Goal: Information Seeking & Learning: Learn about a topic

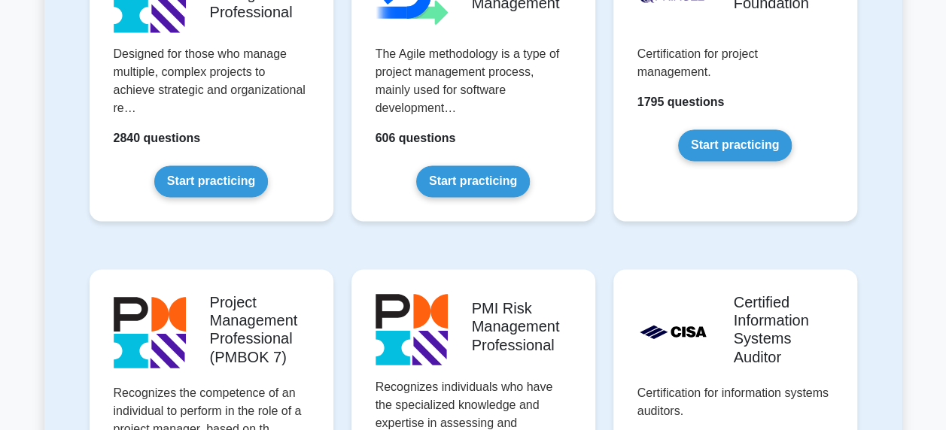
scroll to position [903, 0]
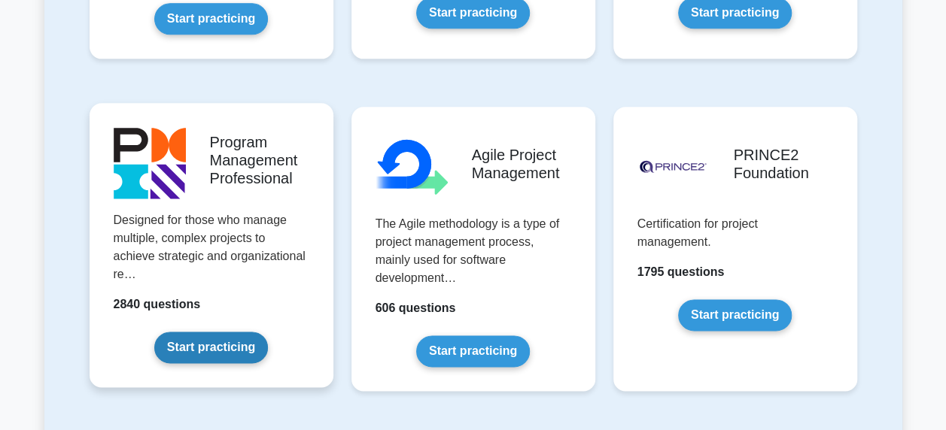
click at [262, 332] on link "Start practicing" at bounding box center [211, 348] width 114 height 32
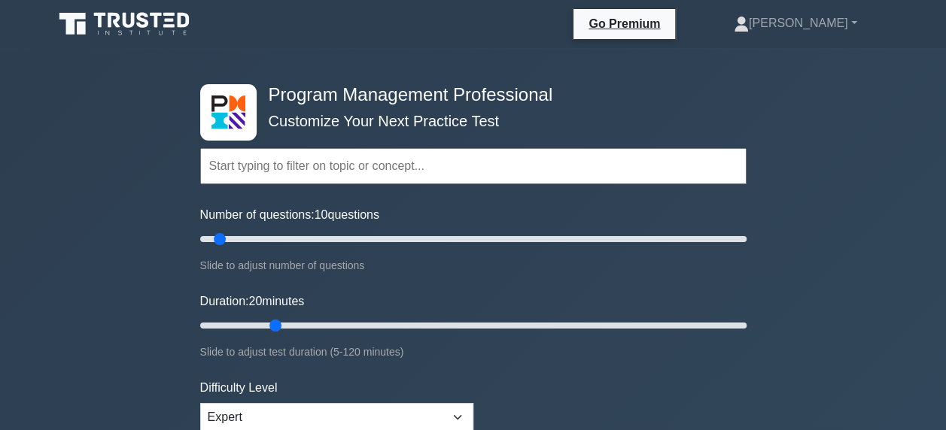
drag, startPoint x: 230, startPoint y: 325, endPoint x: 279, endPoint y: 324, distance: 48.9
type input "20"
click at [279, 324] on input "Duration: 20 minutes" at bounding box center [473, 326] width 546 height 18
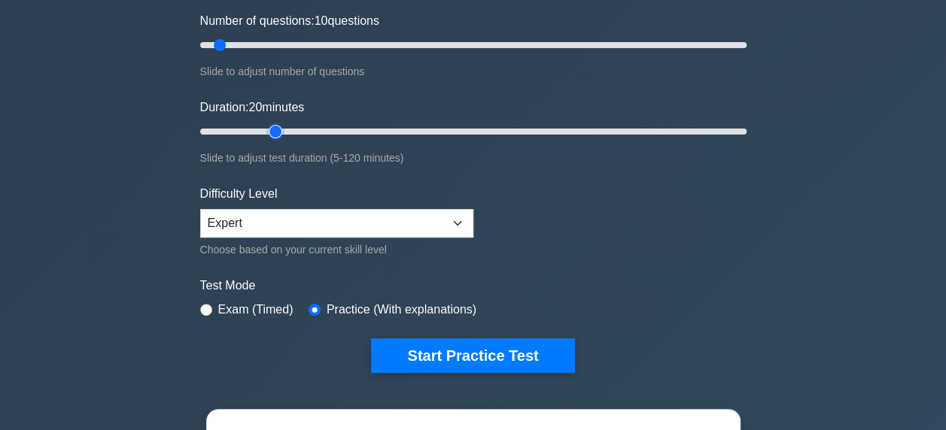
scroll to position [226, 0]
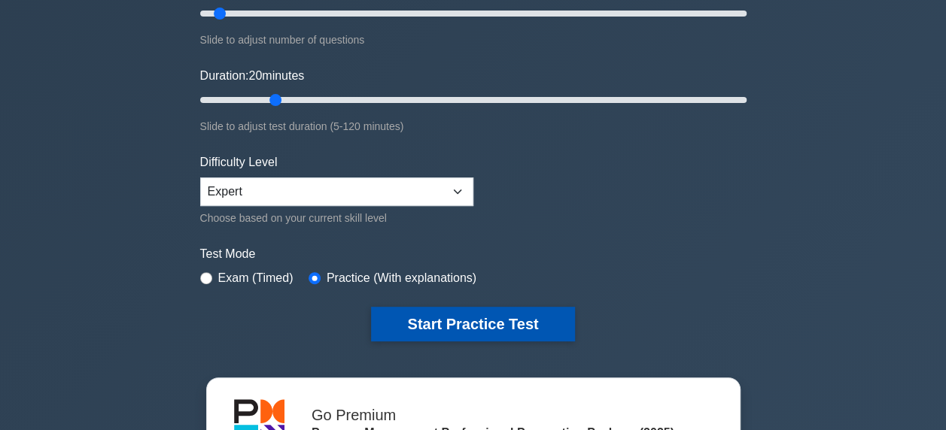
click at [477, 321] on button "Start Practice Test" at bounding box center [472, 324] width 203 height 35
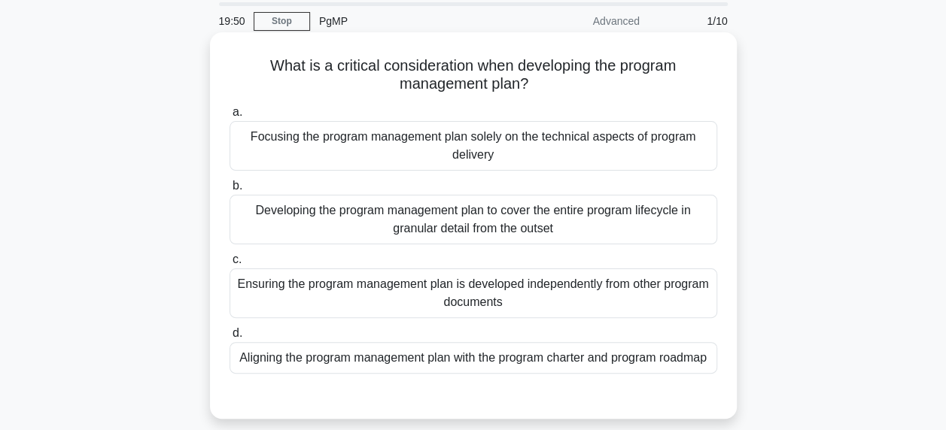
scroll to position [75, 0]
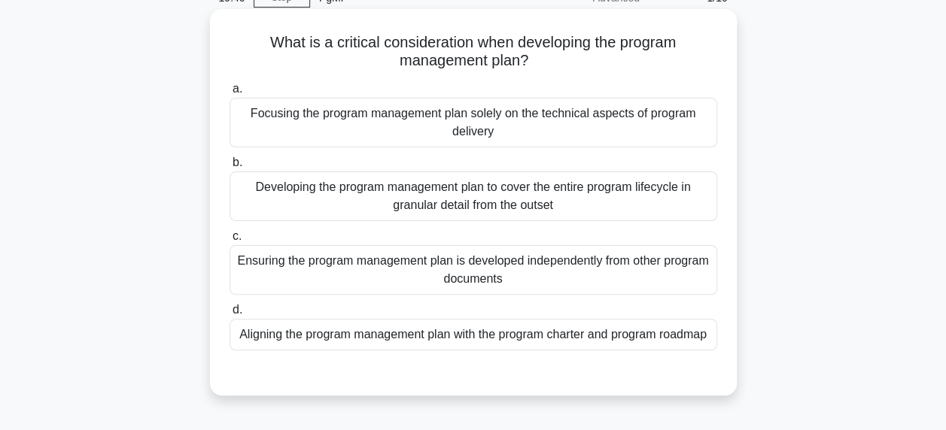
click at [542, 337] on div "Aligning the program management plan with the program charter and program roadm…" at bounding box center [474, 335] width 488 height 32
click at [230, 315] on input "d. Aligning the program management plan with the program charter and program ro…" at bounding box center [230, 311] width 0 height 10
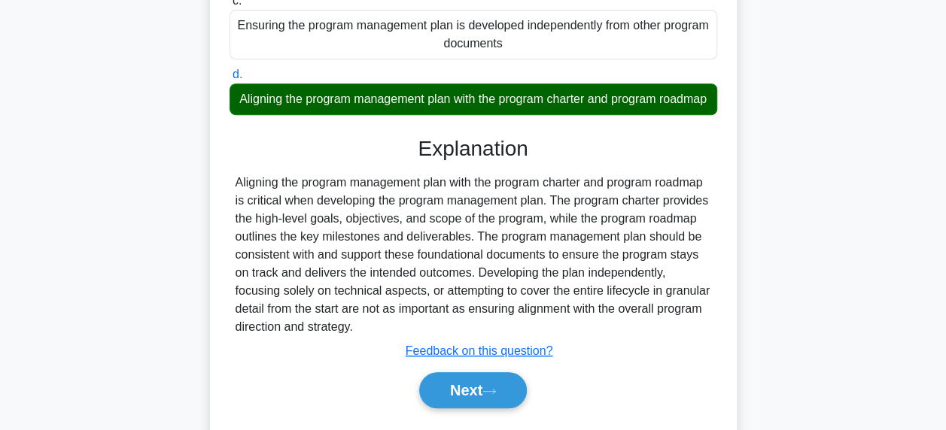
scroll to position [382, 0]
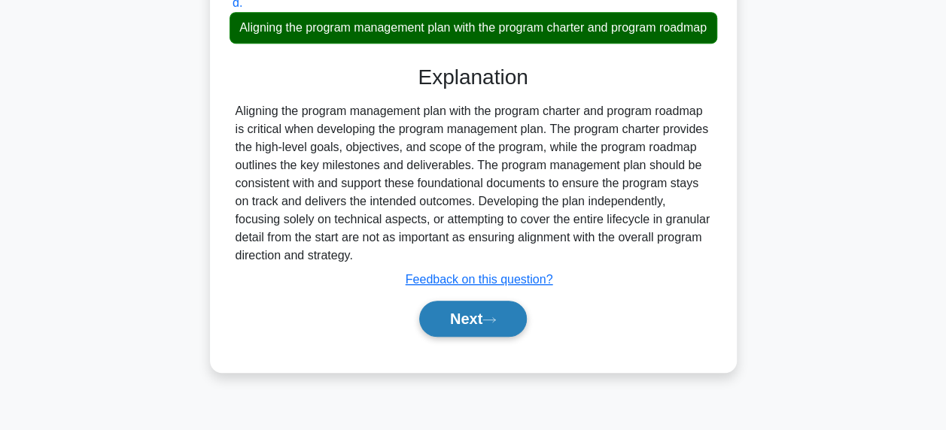
click at [468, 333] on button "Next" at bounding box center [473, 319] width 108 height 36
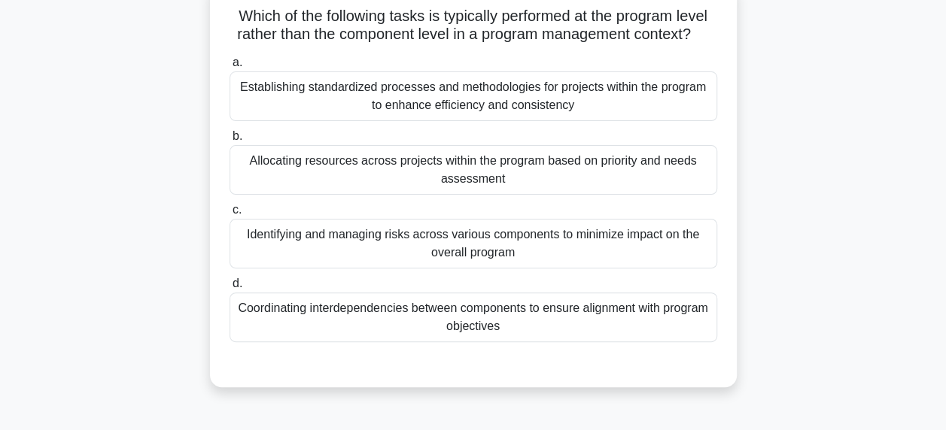
scroll to position [81, 0]
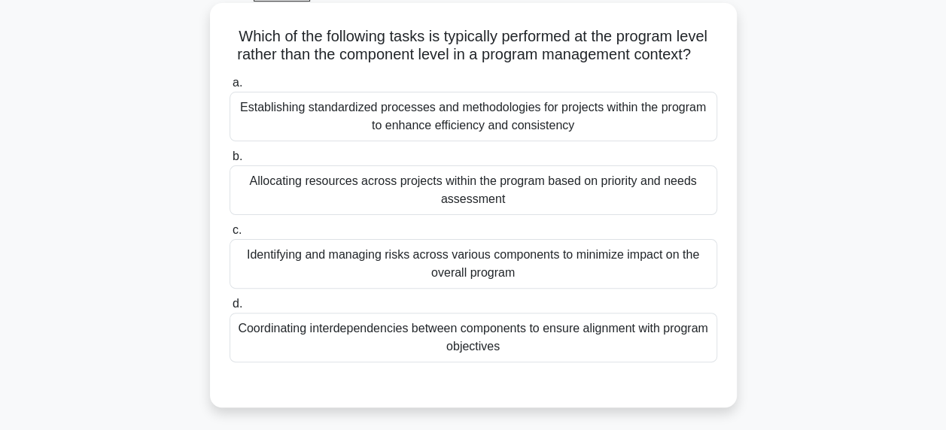
click at [525, 354] on div "Coordinating interdependencies between components to ensure alignment with prog…" at bounding box center [474, 338] width 488 height 50
click at [230, 309] on input "d. Coordinating interdependencies between components to ensure alignment with p…" at bounding box center [230, 305] width 0 height 10
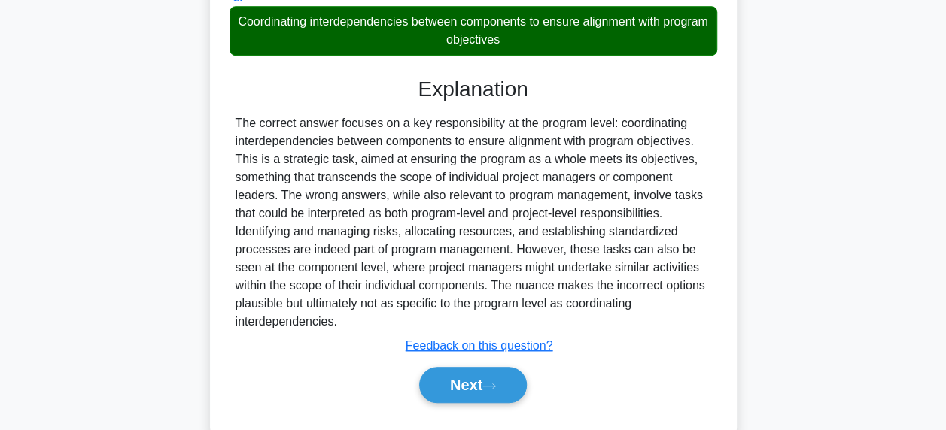
scroll to position [441, 0]
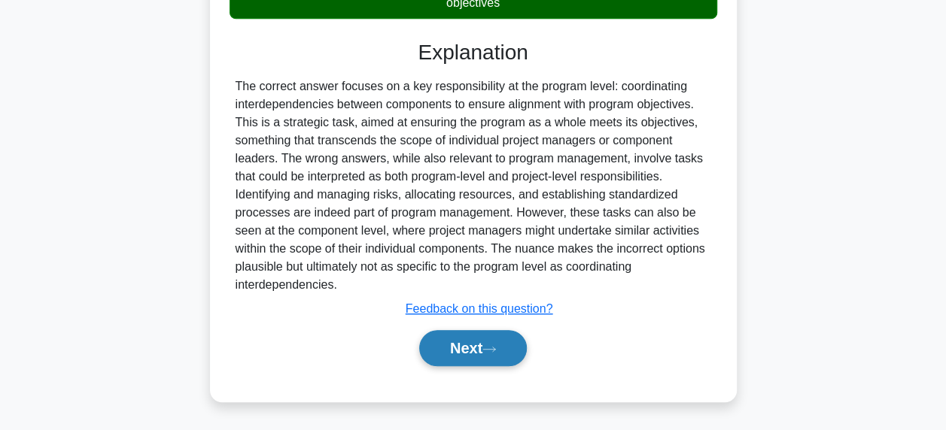
click at [489, 354] on icon at bounding box center [489, 349] width 14 height 8
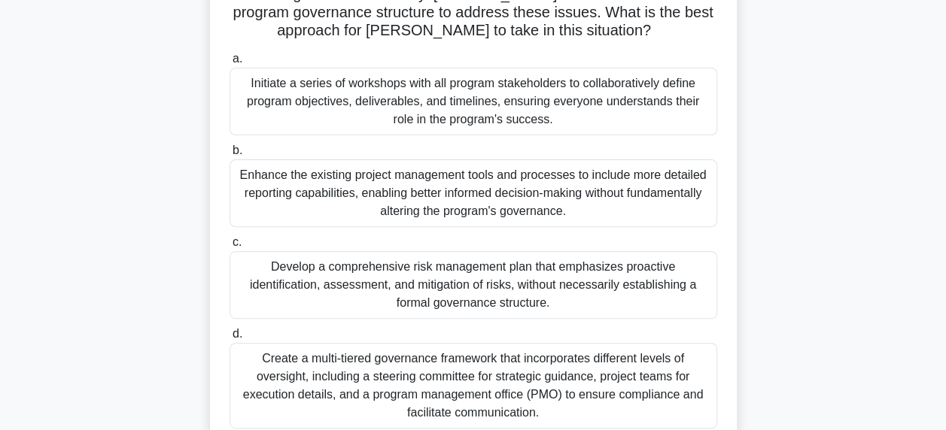
scroll to position [186, 0]
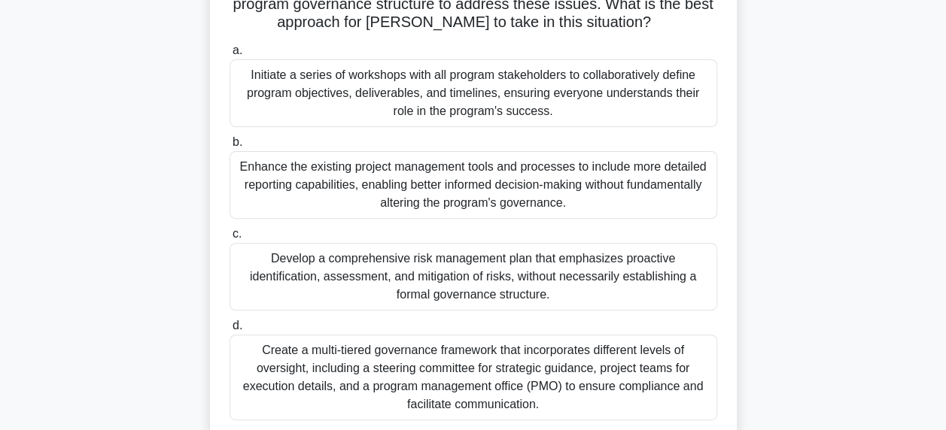
click at [676, 383] on div "Create a multi-tiered governance framework that incorporates different levels o…" at bounding box center [474, 378] width 488 height 86
click at [230, 331] on input "d. Create a multi-tiered governance framework that incorporates different level…" at bounding box center [230, 326] width 0 height 10
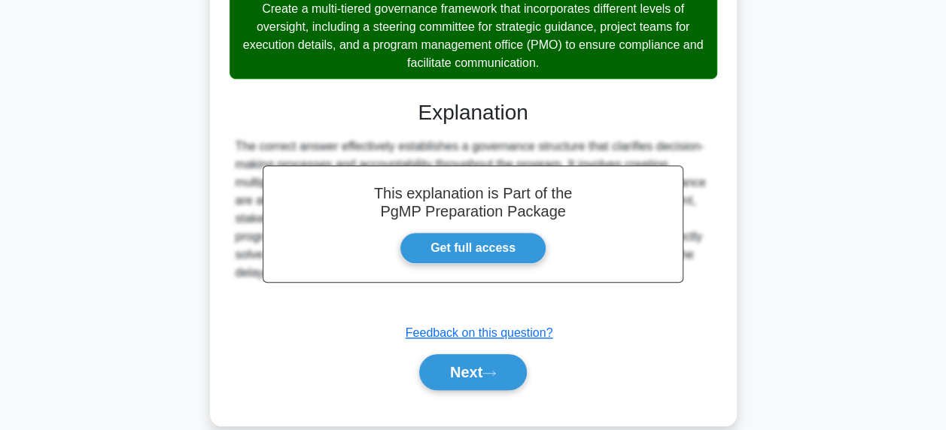
scroll to position [549, 0]
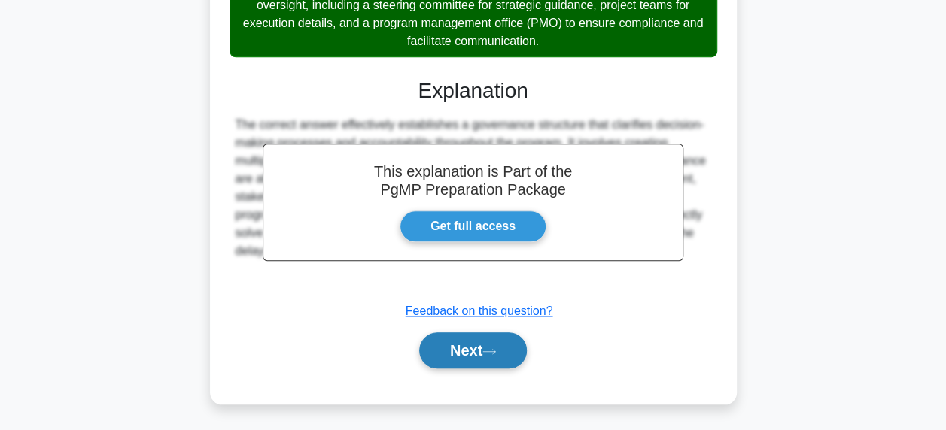
click at [480, 337] on button "Next" at bounding box center [473, 351] width 108 height 36
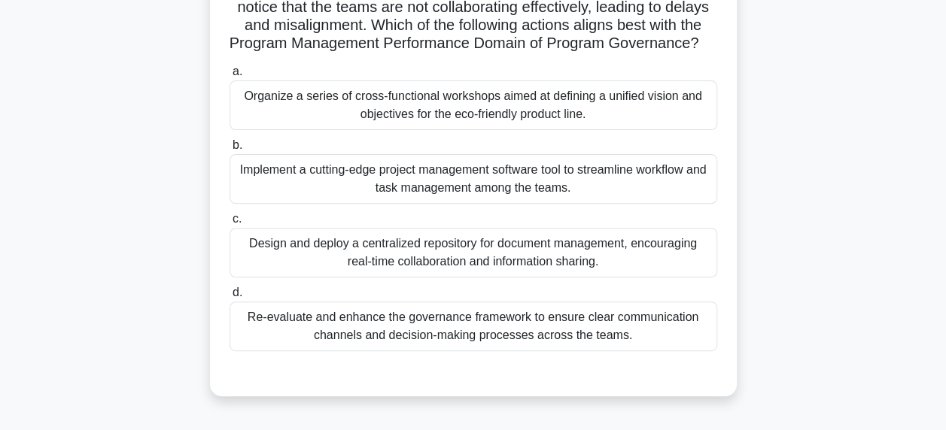
scroll to position [175, 0]
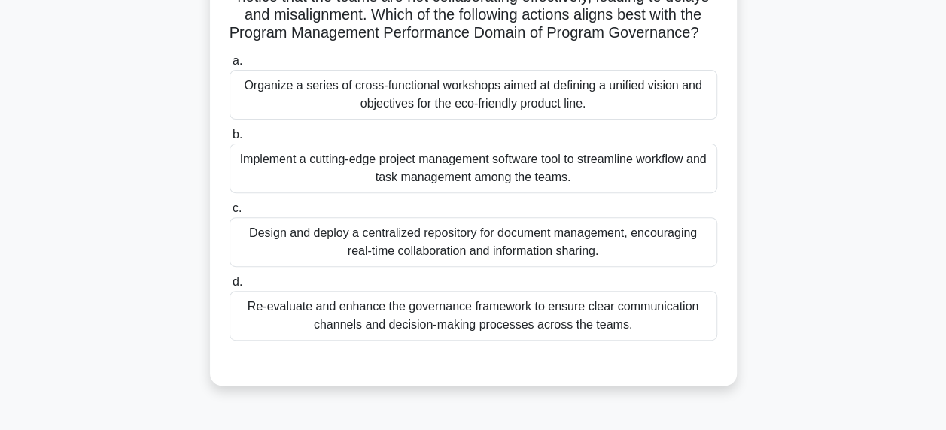
click at [656, 117] on div "Organize a series of cross-functional workshops aimed at defining a unified vis…" at bounding box center [474, 95] width 488 height 50
click at [230, 66] on input "a. Organize a series of cross-functional workshops aimed at defining a unified …" at bounding box center [230, 61] width 0 height 10
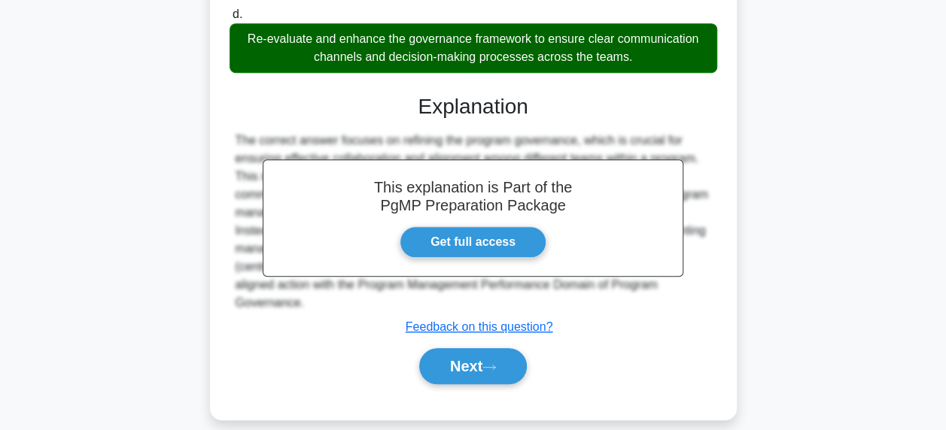
scroll to position [479, 0]
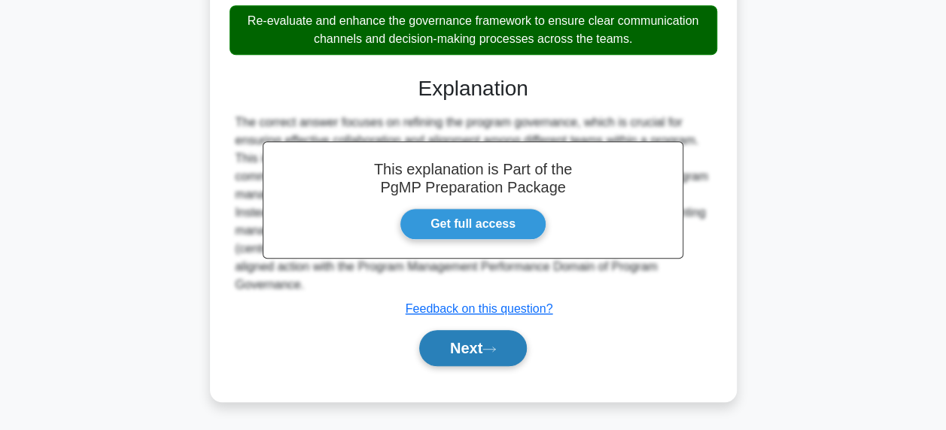
click at [502, 345] on button "Next" at bounding box center [473, 348] width 108 height 36
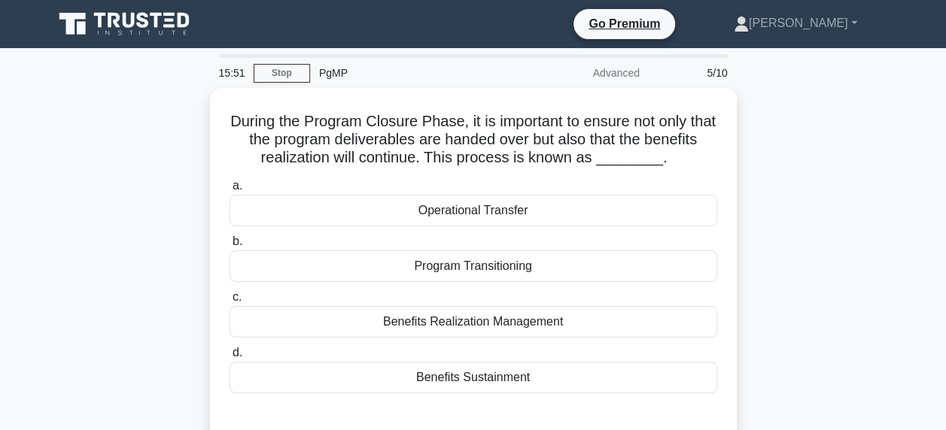
scroll to position [75, 0]
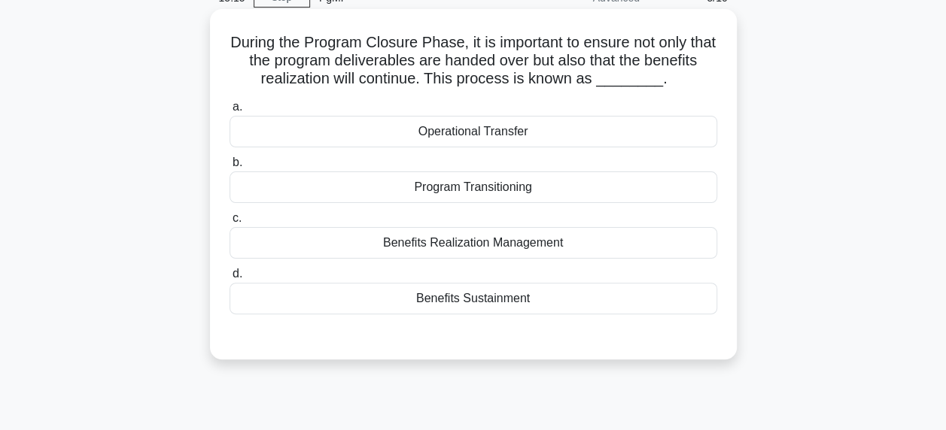
click at [540, 296] on div "Benefits Sustainment" at bounding box center [474, 299] width 488 height 32
click at [230, 279] on input "d. Benefits Sustainment" at bounding box center [230, 274] width 0 height 10
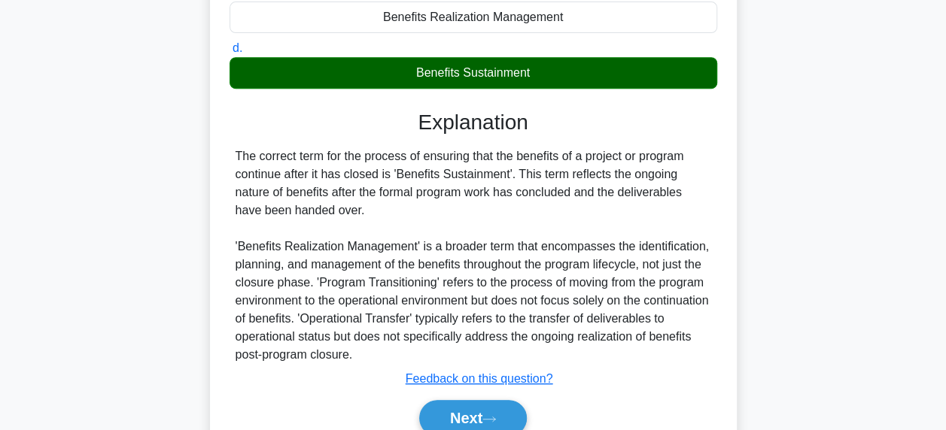
scroll to position [376, 0]
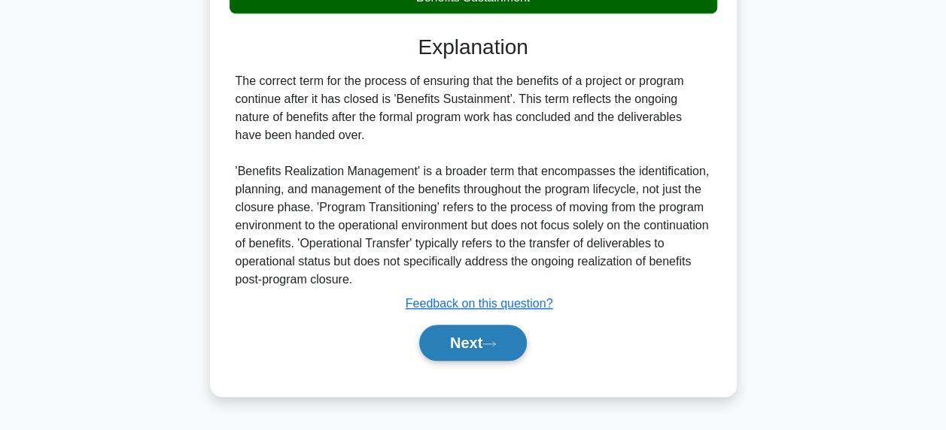
click at [519, 336] on button "Next" at bounding box center [473, 343] width 108 height 36
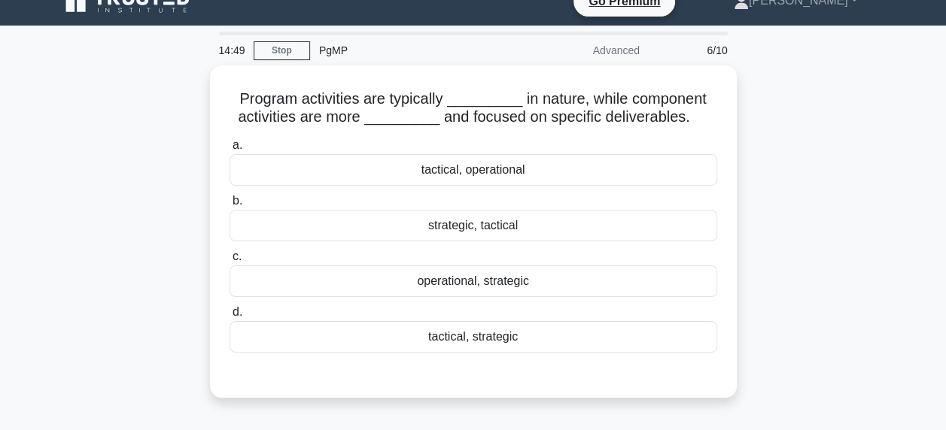
scroll to position [0, 0]
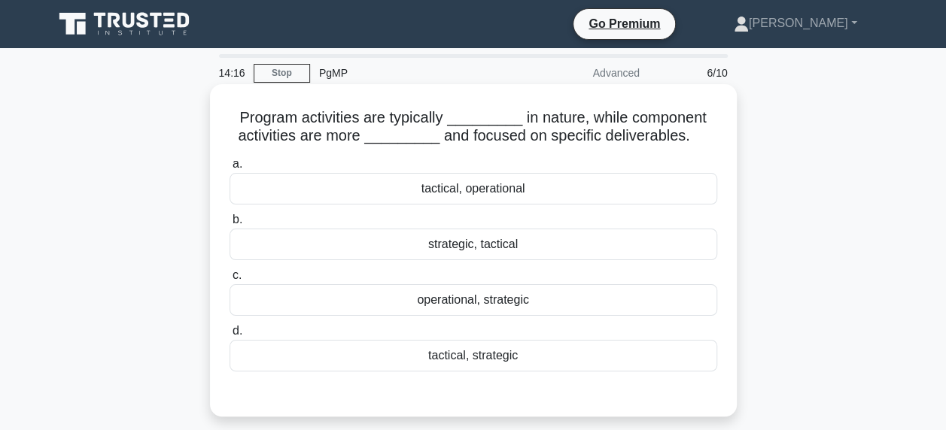
click at [497, 252] on div "strategic, tactical" at bounding box center [474, 245] width 488 height 32
click at [230, 225] on input "b. strategic, tactical" at bounding box center [230, 220] width 0 height 10
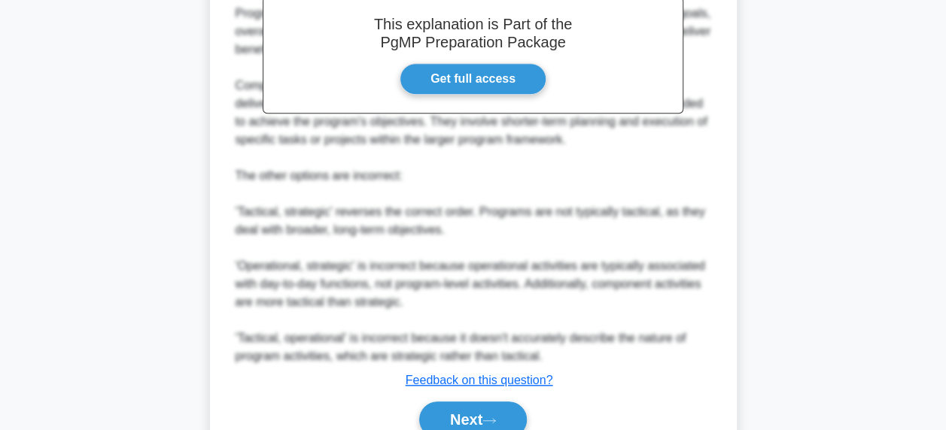
scroll to position [531, 0]
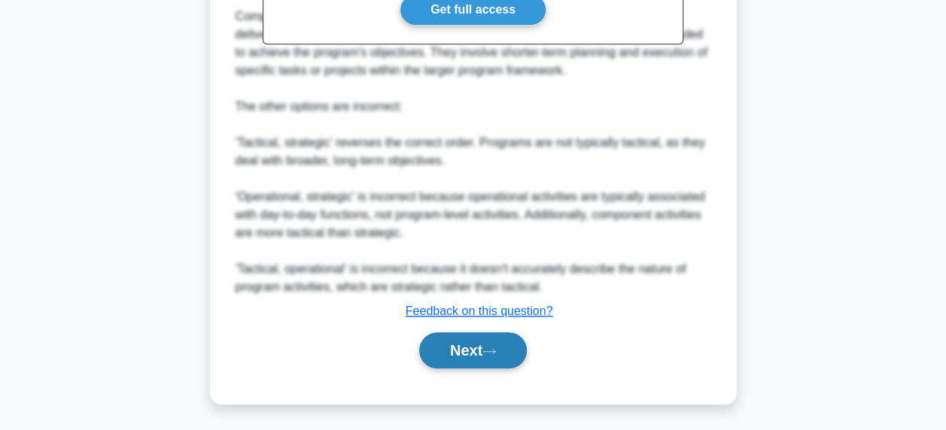
click at [509, 354] on button "Next" at bounding box center [473, 351] width 108 height 36
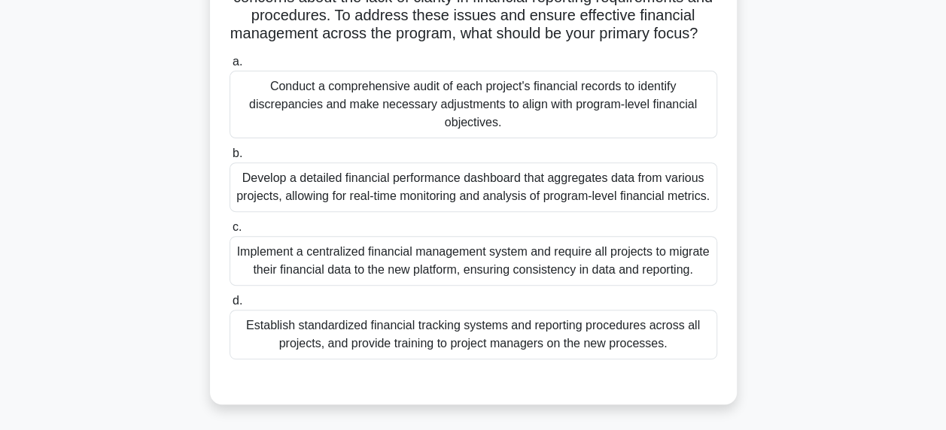
scroll to position [232, 0]
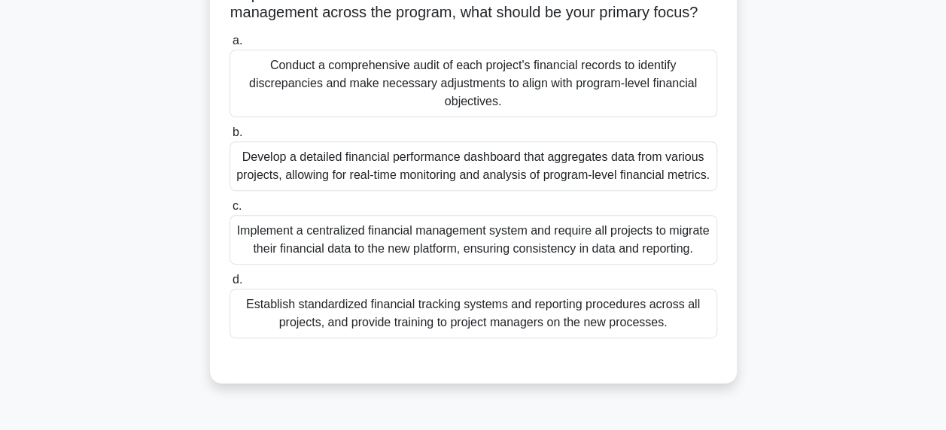
click at [459, 339] on div "Establish standardized financial tracking systems and reporting procedures acro…" at bounding box center [474, 314] width 488 height 50
click at [230, 285] on input "d. Establish standardized financial tracking systems and reporting procedures a…" at bounding box center [230, 280] width 0 height 10
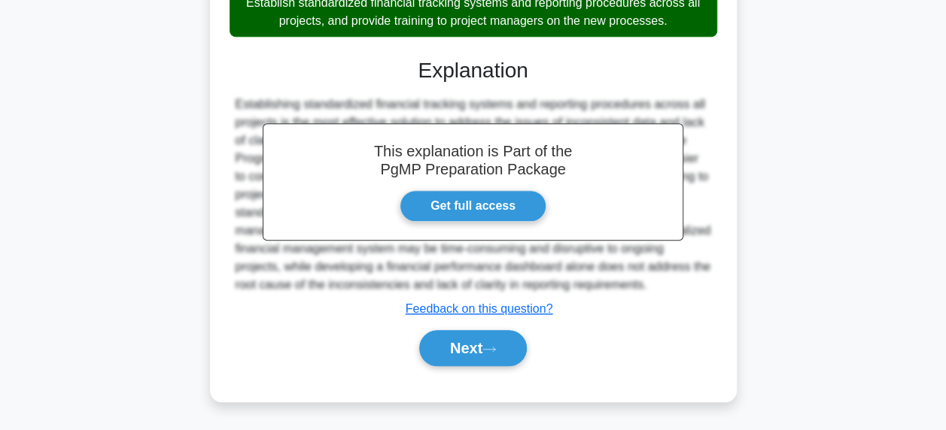
scroll to position [586, 0]
click at [467, 353] on button "Next" at bounding box center [473, 348] width 108 height 36
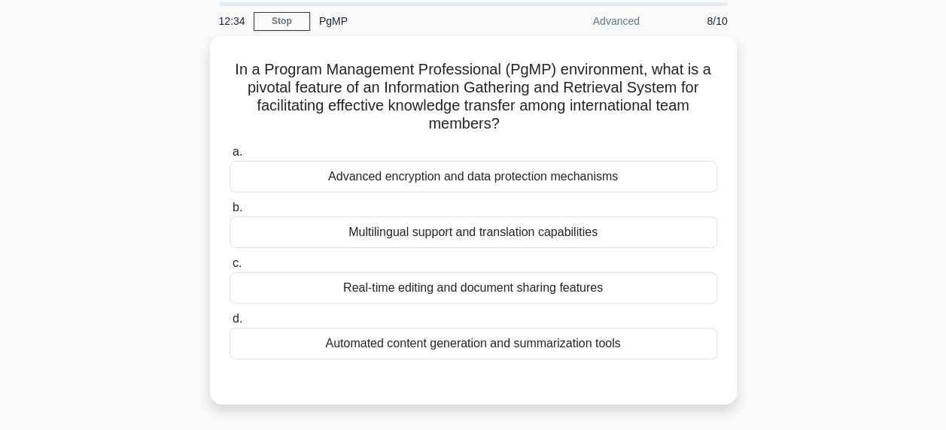
scroll to position [75, 0]
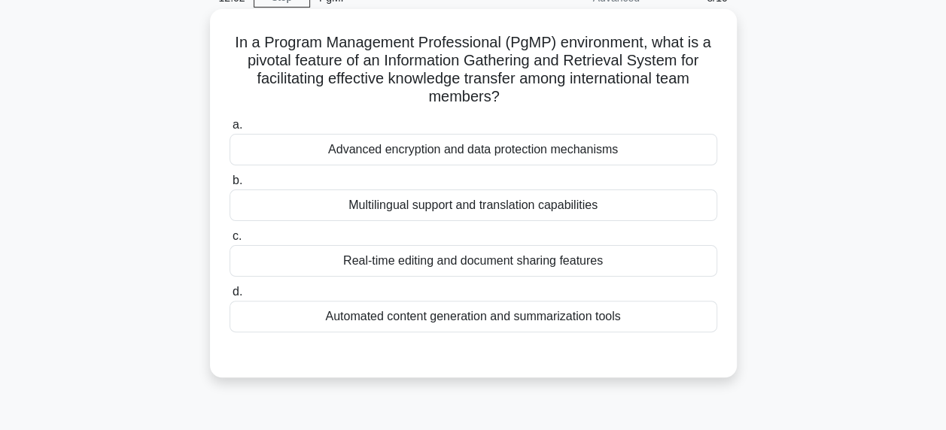
click at [530, 263] on div "Real-time editing and document sharing features" at bounding box center [474, 261] width 488 height 32
click at [230, 242] on input "c. Real-time editing and document sharing features" at bounding box center [230, 237] width 0 height 10
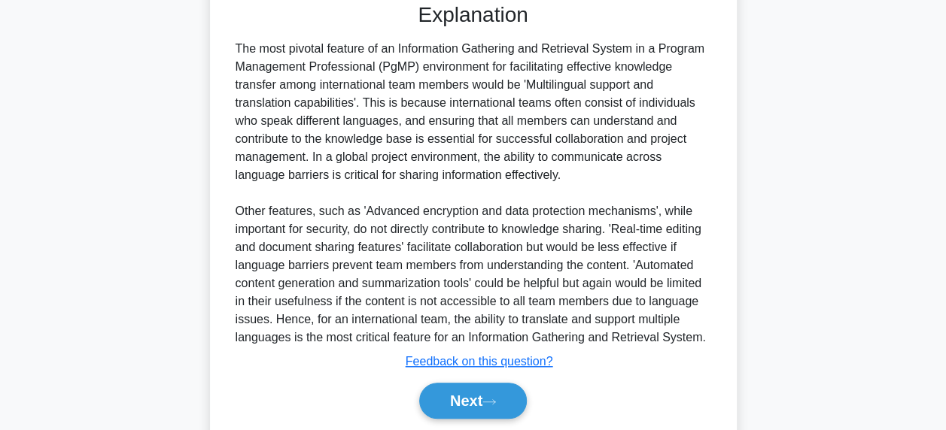
scroll to position [452, 0]
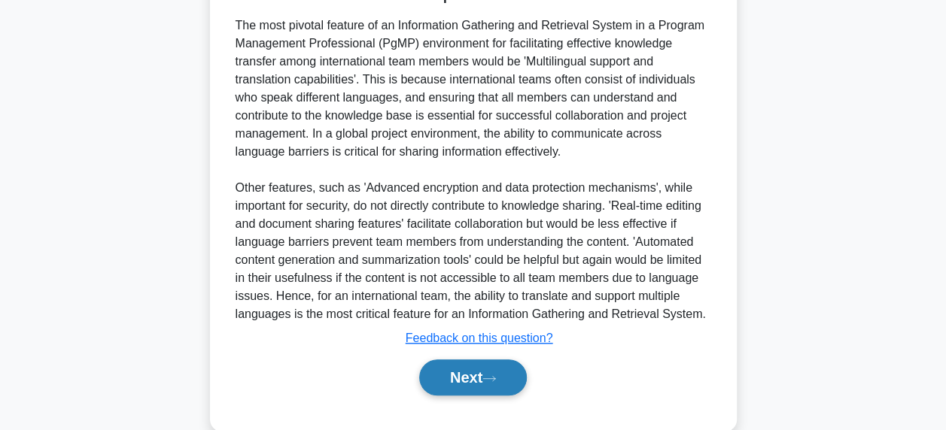
click at [477, 379] on button "Next" at bounding box center [473, 378] width 108 height 36
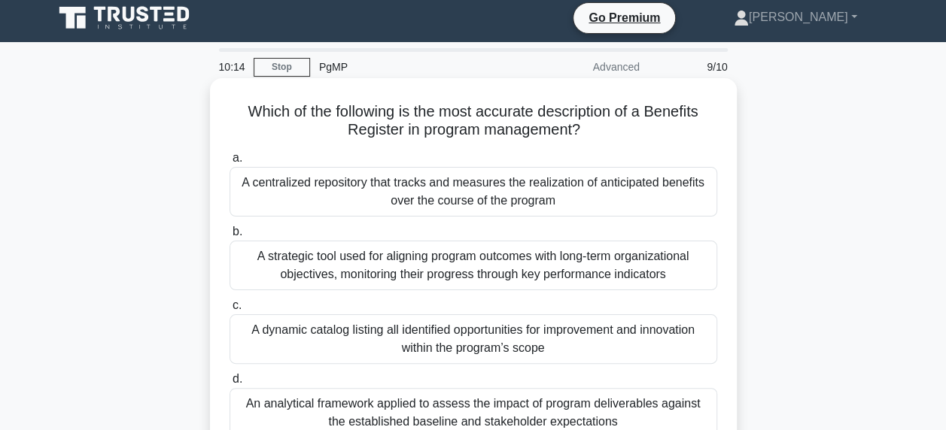
scroll to position [81, 0]
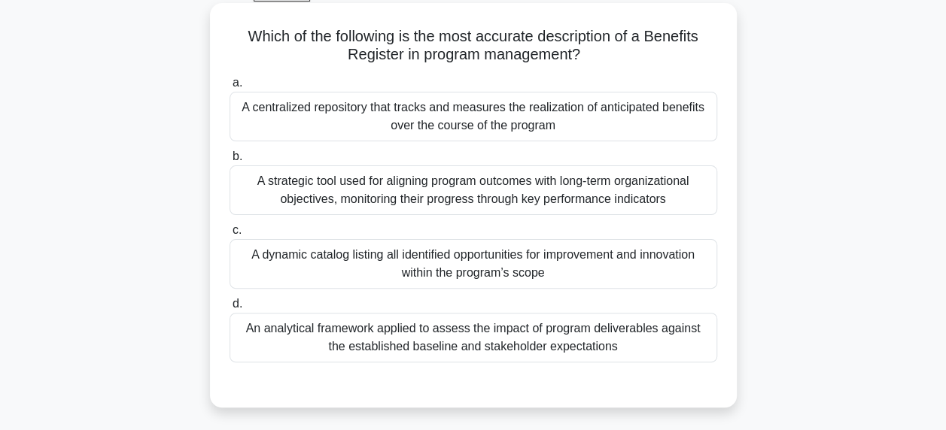
click at [609, 197] on div "A strategic tool used for aligning program outcomes with long-term organization…" at bounding box center [474, 191] width 488 height 50
click at [230, 162] on input "b. A strategic tool used for aligning program outcomes with long-term organizat…" at bounding box center [230, 157] width 0 height 10
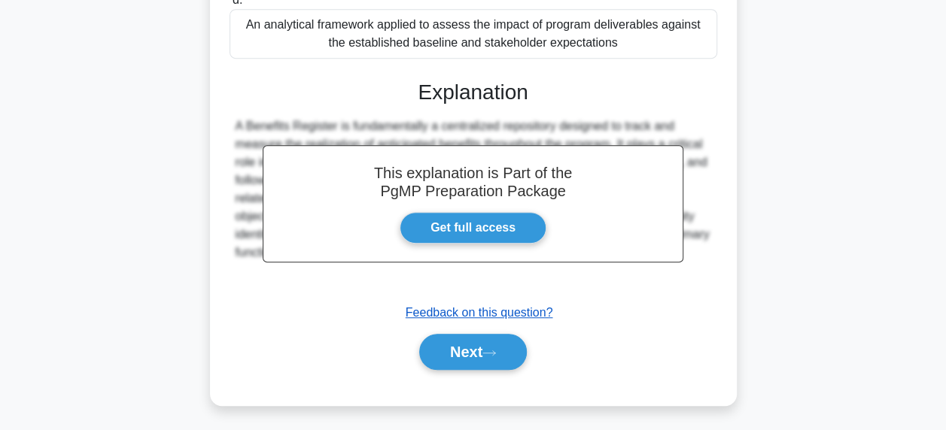
scroll to position [389, 0]
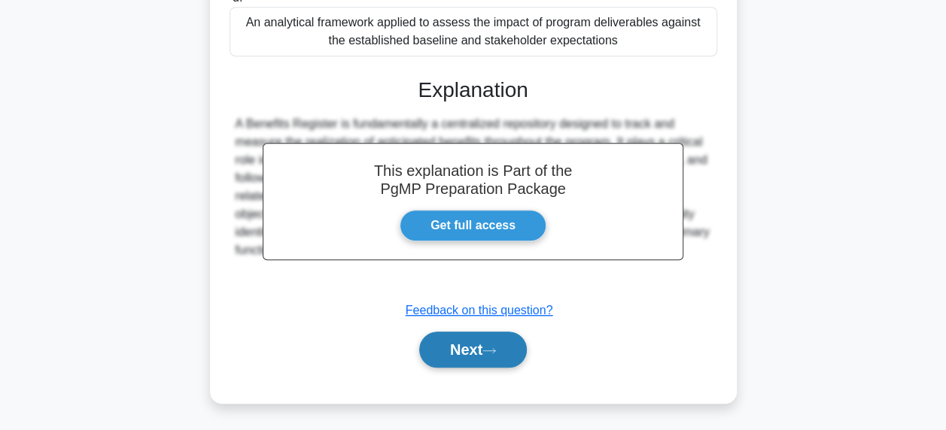
click at [484, 340] on button "Next" at bounding box center [473, 350] width 108 height 36
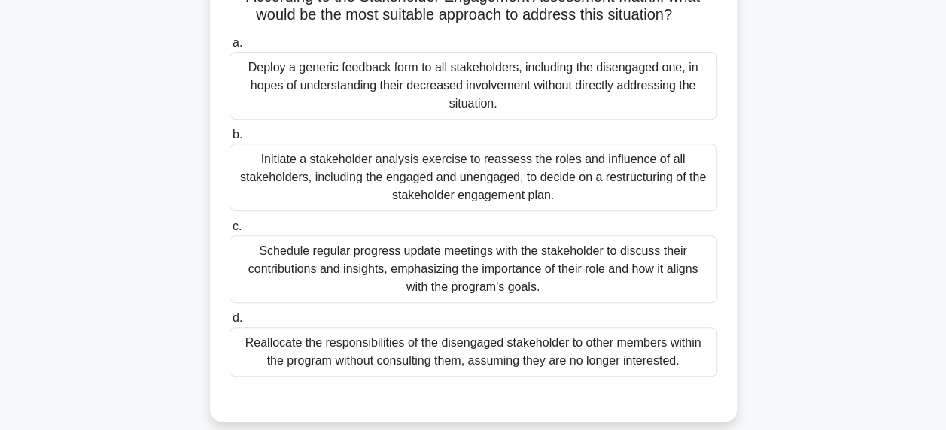
scroll to position [271, 0]
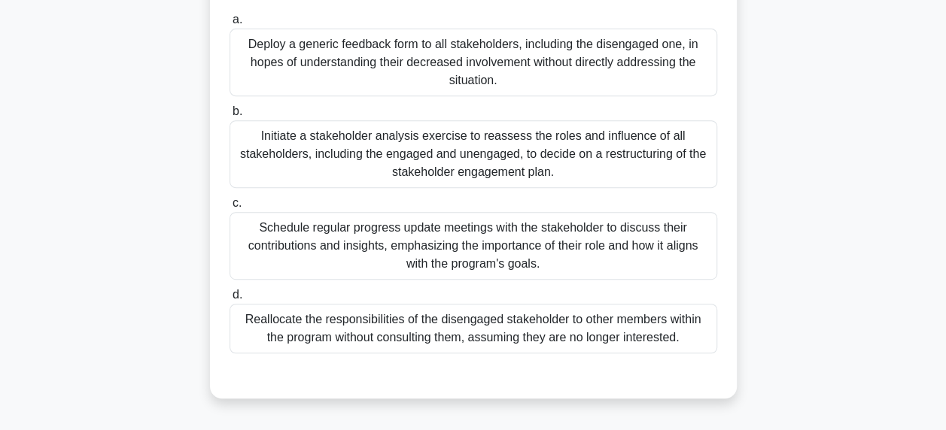
click at [461, 260] on div "Schedule regular progress update meetings with the stakeholder to discuss their…" at bounding box center [474, 246] width 488 height 68
click at [230, 208] on input "c. Schedule regular progress update meetings with the stakeholder to discuss th…" at bounding box center [230, 204] width 0 height 10
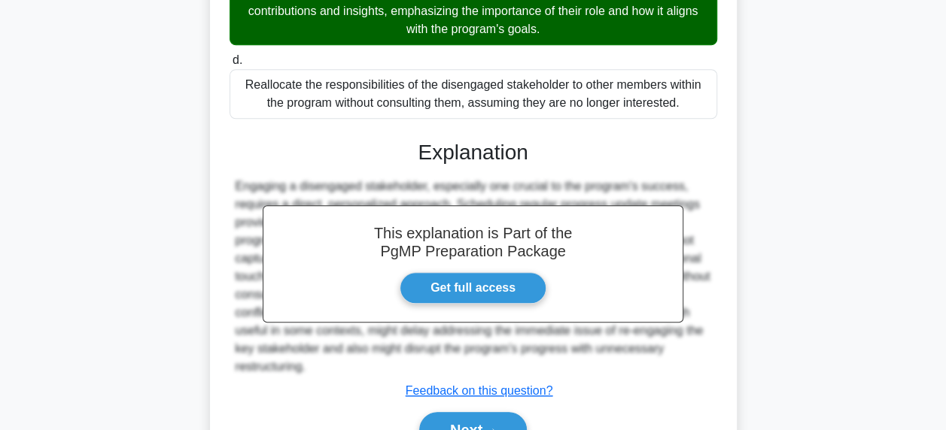
scroll to position [604, 0]
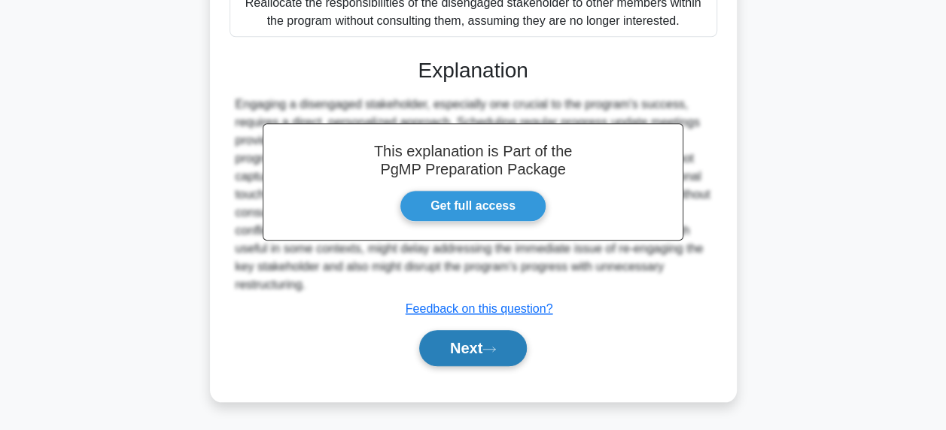
click at [485, 342] on button "Next" at bounding box center [473, 348] width 108 height 36
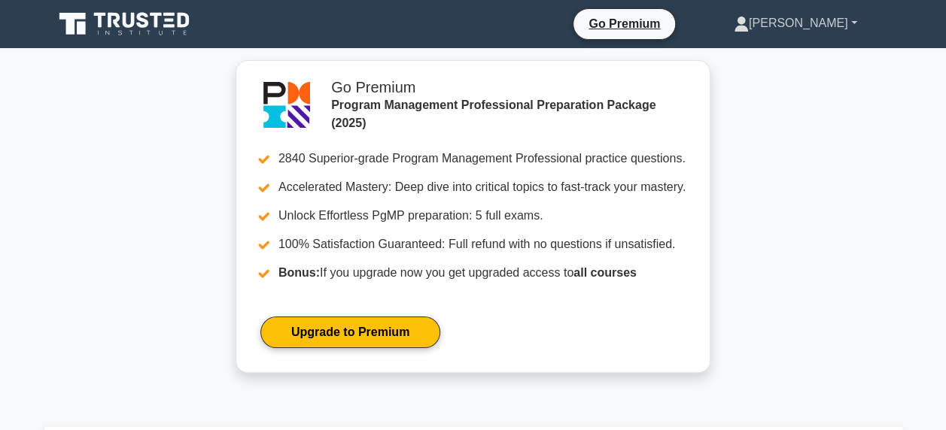
click at [835, 17] on link "[PERSON_NAME]" at bounding box center [796, 23] width 196 height 30
click at [768, 59] on link "Profile" at bounding box center [757, 59] width 119 height 24
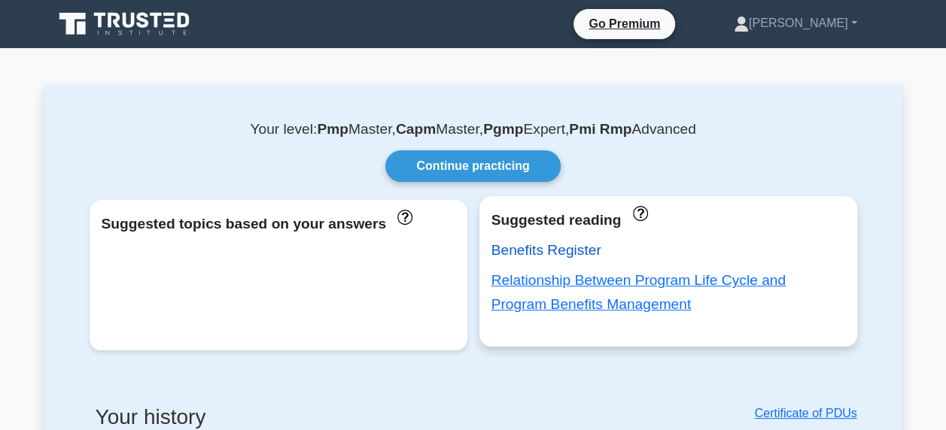
click at [550, 251] on link "Benefits Register" at bounding box center [546, 250] width 110 height 16
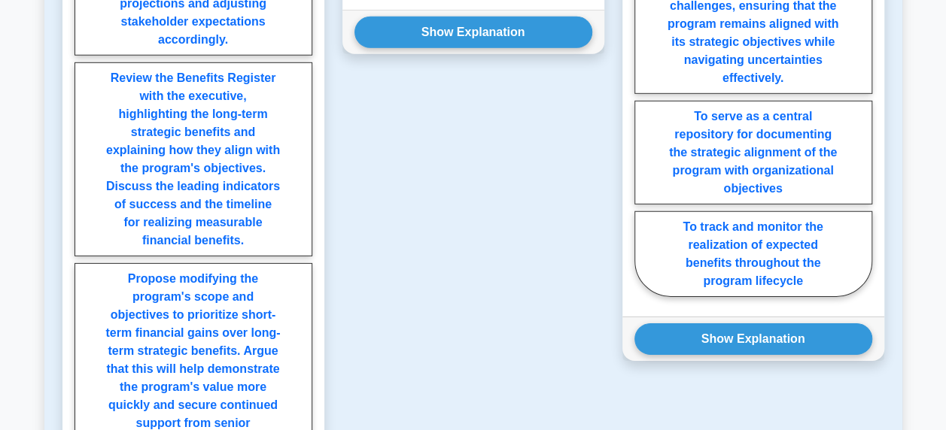
scroll to position [2258, 0]
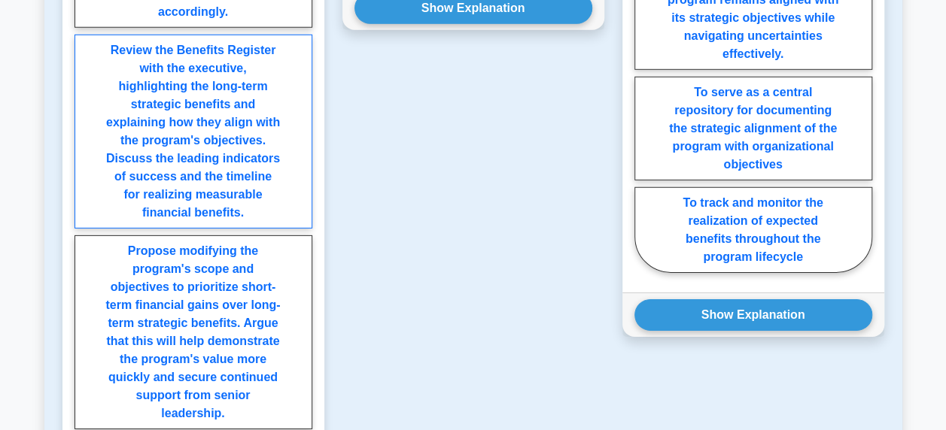
click at [258, 99] on label "Review the Benefits Register with the executive, highlighting the long-term str…" at bounding box center [194, 132] width 238 height 194
click at [84, 223] on input "Review the Benefits Register with the executive, highlighting the long-term str…" at bounding box center [80, 228] width 10 height 10
radio input "true"
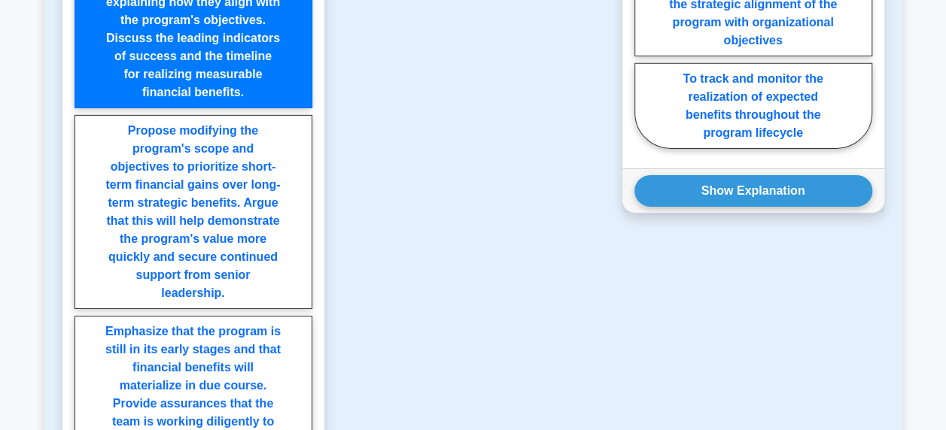
scroll to position [2559, 0]
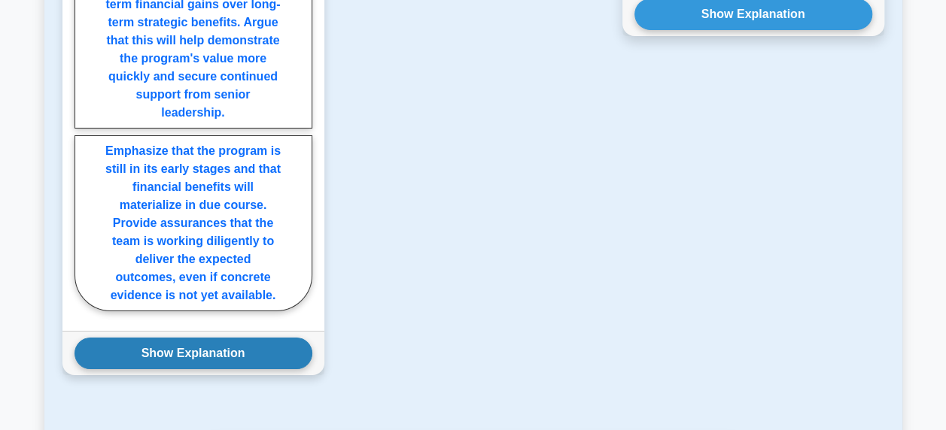
click at [252, 338] on button "Show Explanation" at bounding box center [194, 354] width 238 height 32
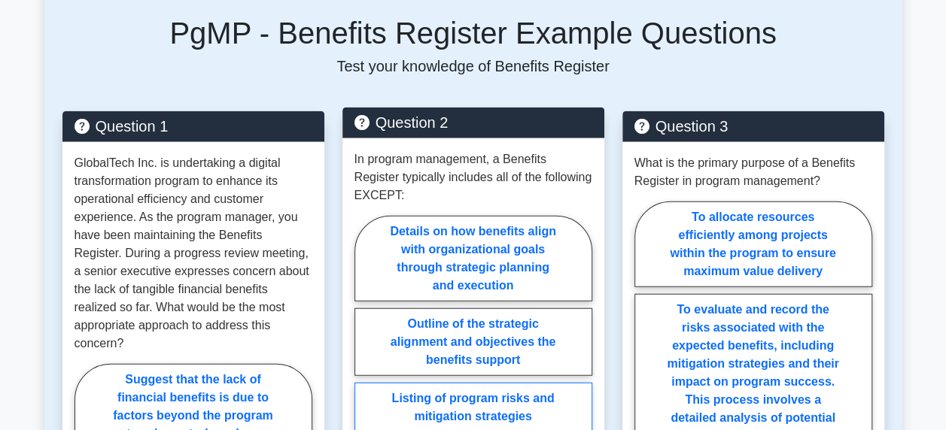
scroll to position [1806, 0]
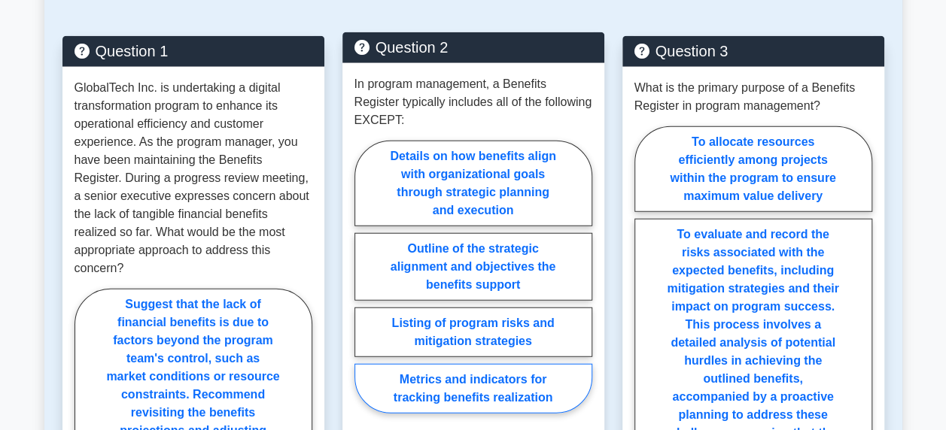
click at [525, 373] on label "Metrics and indicators for tracking benefits realization" at bounding box center [473, 389] width 238 height 50
click at [364, 287] on input "Metrics and indicators for tracking benefits realization" at bounding box center [359, 282] width 10 height 10
radio input "true"
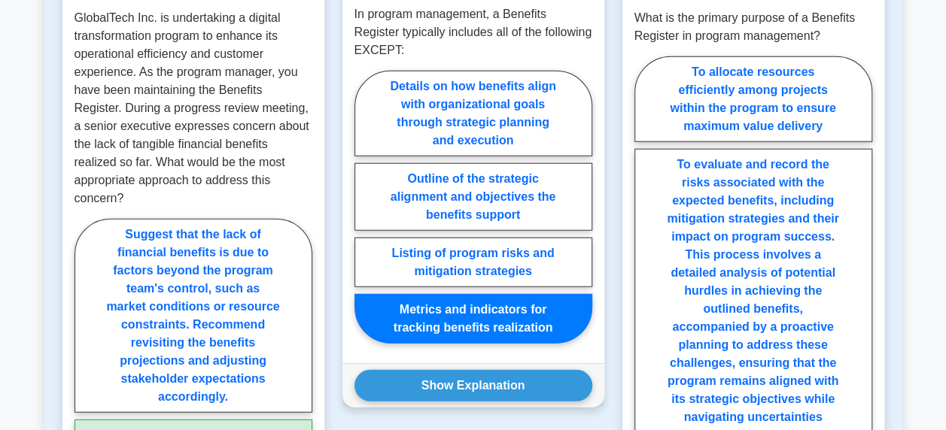
scroll to position [1957, 0]
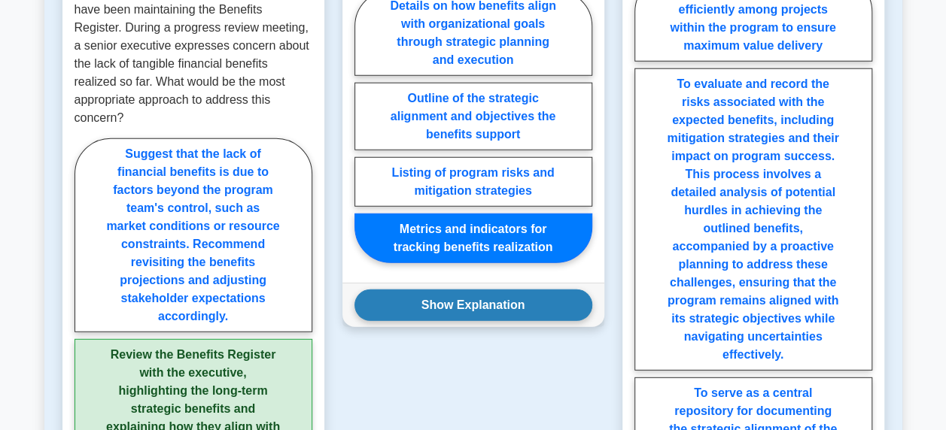
click at [518, 292] on button "Show Explanation" at bounding box center [473, 306] width 238 height 32
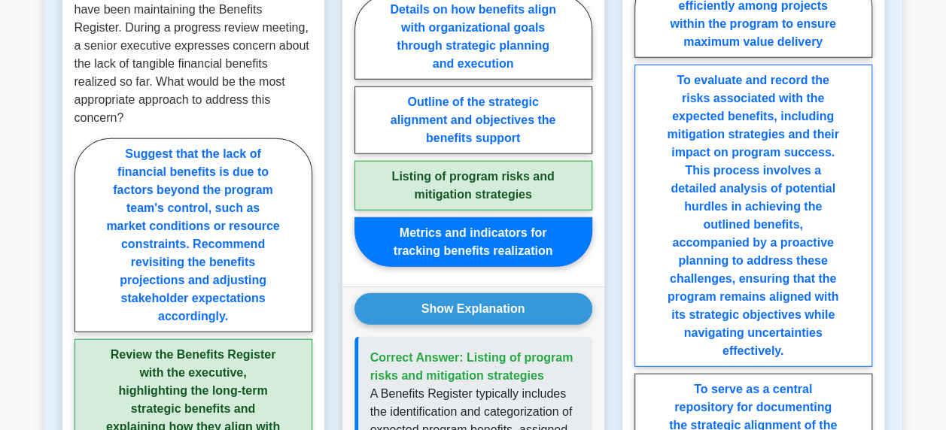
scroll to position [2107, 0]
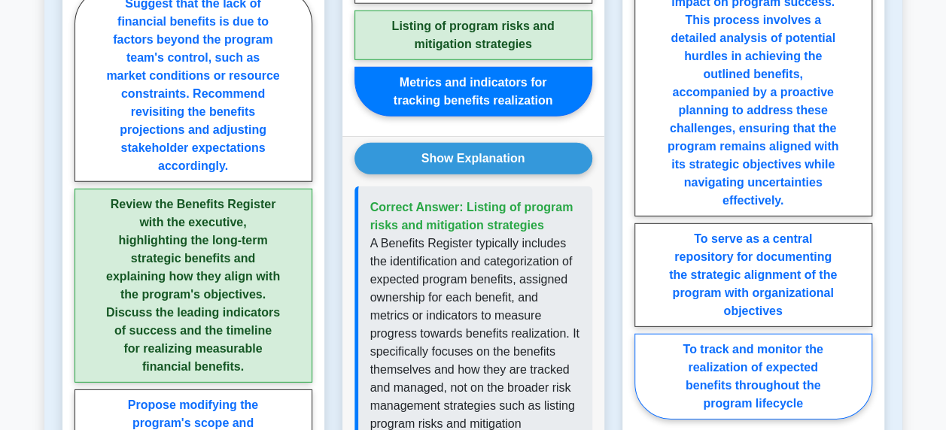
click at [740, 338] on label "To track and monitor the realization of expected benefits throughout the progra…" at bounding box center [753, 377] width 238 height 86
click at [644, 130] on input "To track and monitor the realization of expected benefits throughout the progra…" at bounding box center [639, 125] width 10 height 10
radio input "true"
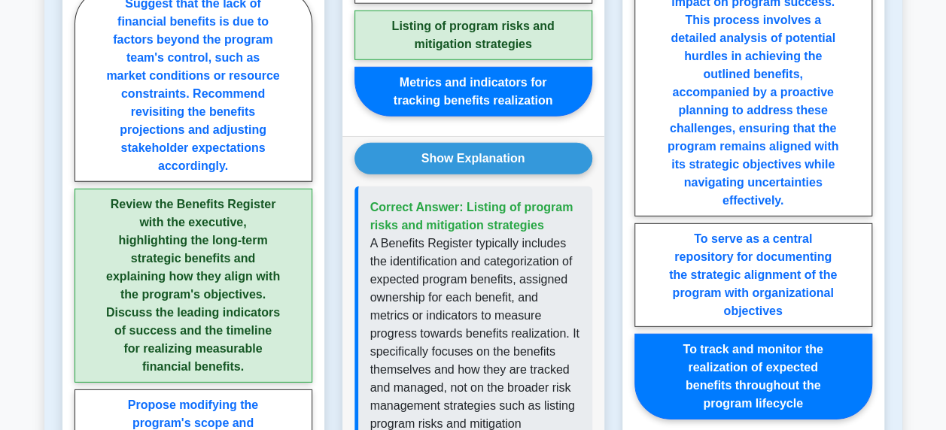
scroll to position [2258, 0]
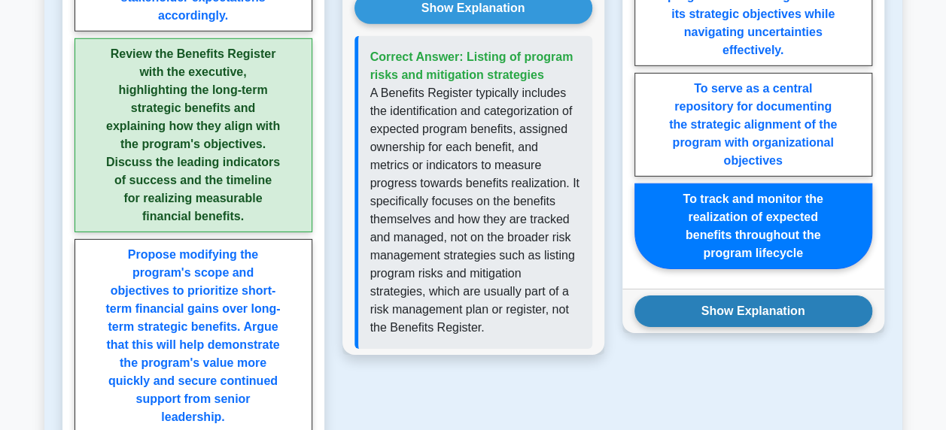
click at [775, 296] on button "Show Explanation" at bounding box center [753, 312] width 238 height 32
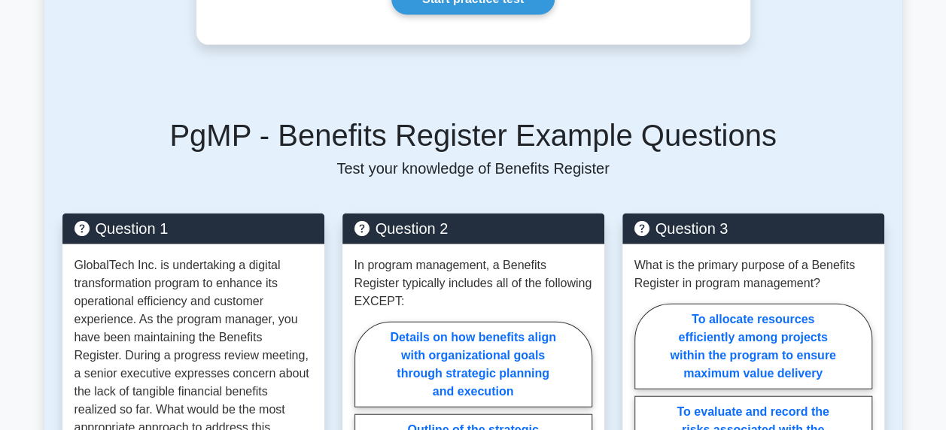
scroll to position [1505, 0]
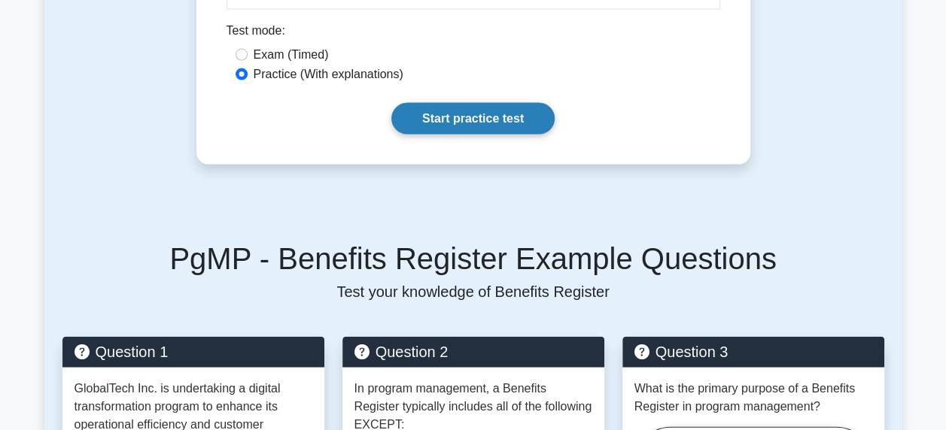
click at [456, 110] on link "Start practice test" at bounding box center [472, 119] width 163 height 32
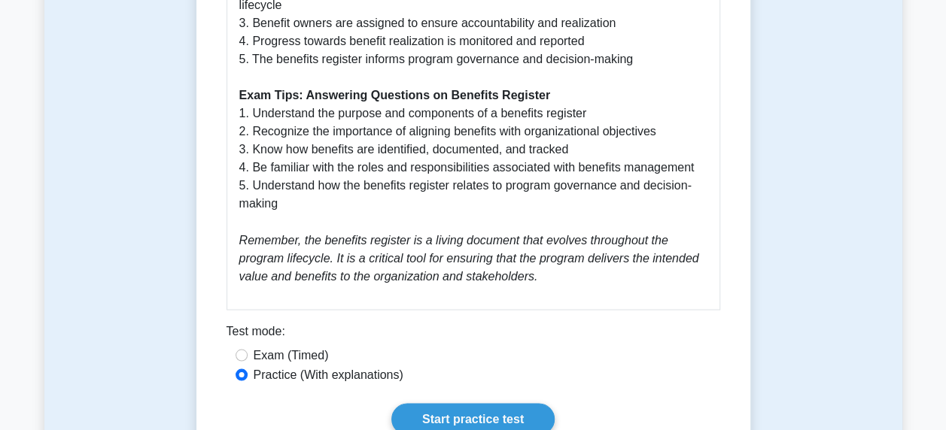
scroll to position [1204, 0]
click at [479, 404] on link "Start practice test" at bounding box center [472, 420] width 163 height 32
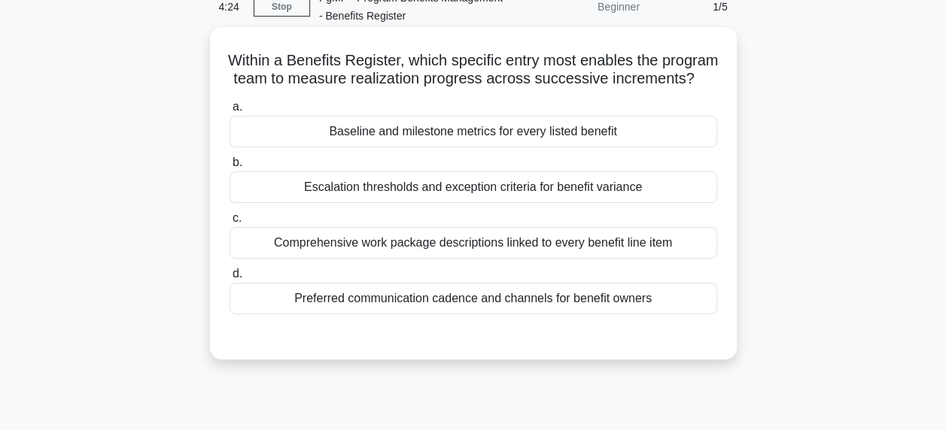
click at [479, 145] on div "Baseline and milestone metrics for every listed benefit" at bounding box center [474, 132] width 488 height 32
click at [230, 112] on input "a. Baseline and milestone metrics for every listed benefit" at bounding box center [230, 107] width 0 height 10
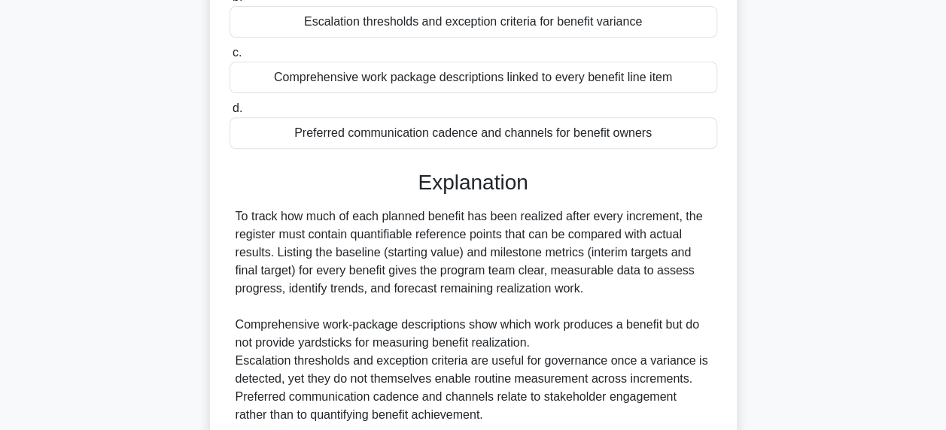
scroll to position [376, 0]
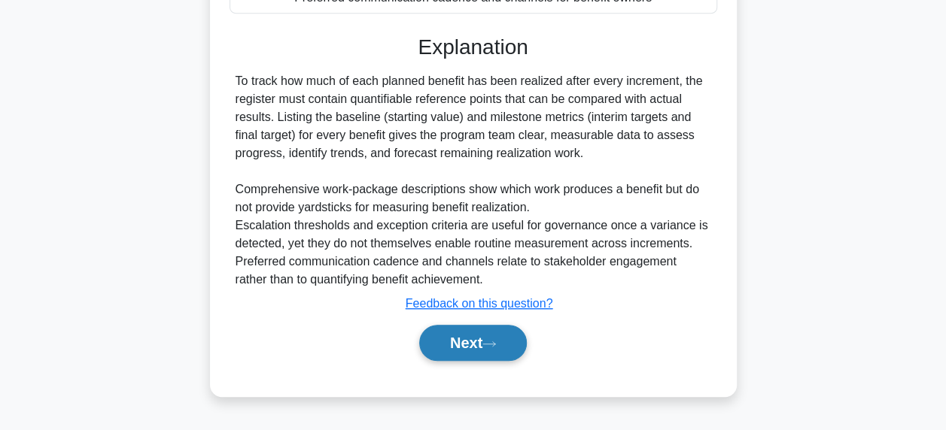
click at [477, 354] on button "Next" at bounding box center [473, 343] width 108 height 36
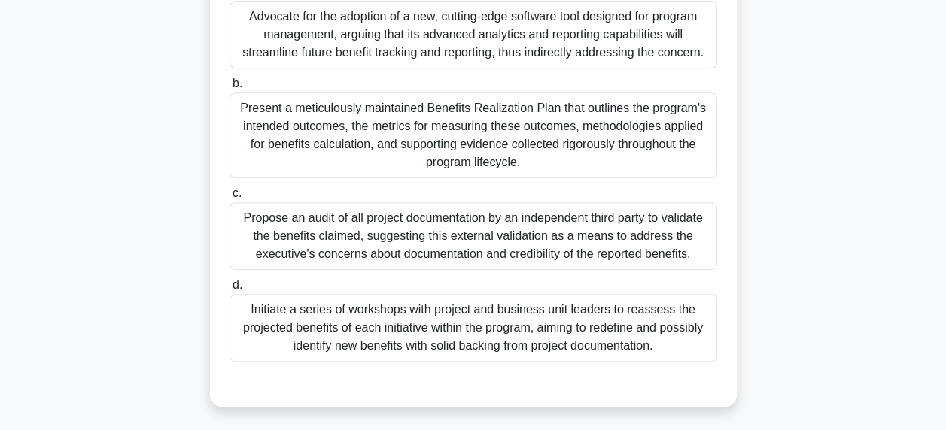
scroll to position [301, 0]
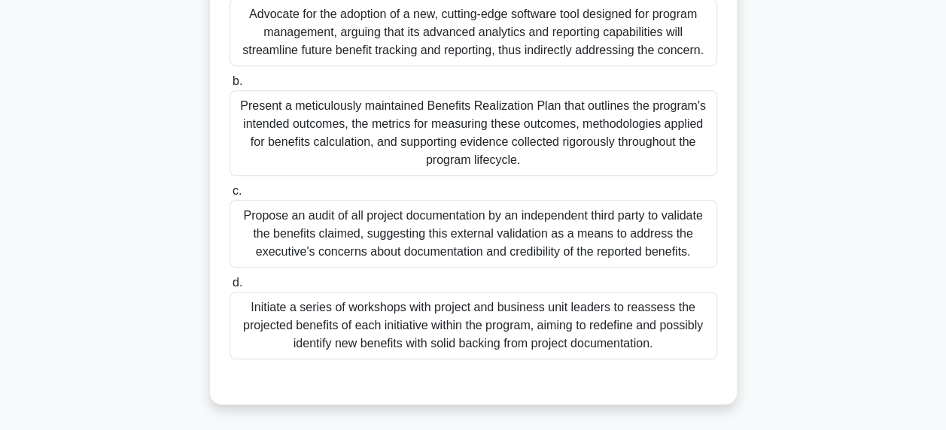
click at [453, 140] on div "Present a meticulously maintained Benefits Realization Plan that outlines the p…" at bounding box center [474, 133] width 488 height 86
click at [230, 87] on input "b. Present a meticulously maintained Benefits Realization Plan that outlines th…" at bounding box center [230, 82] width 0 height 10
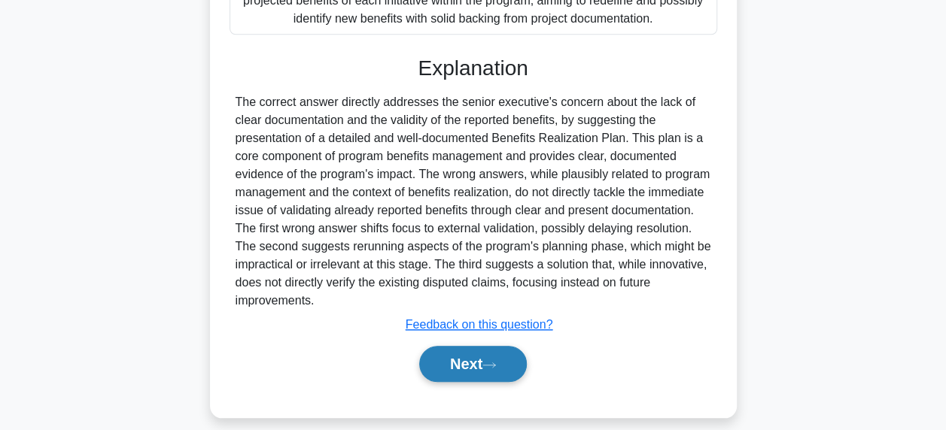
scroll to position [640, 0]
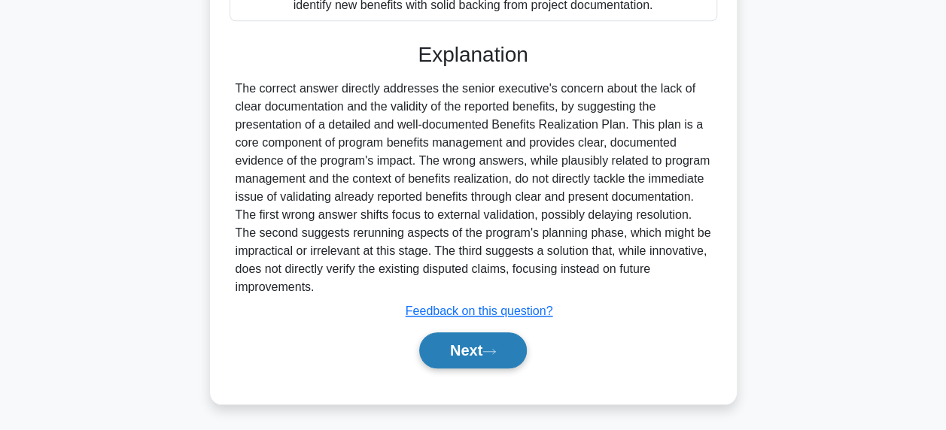
click at [449, 354] on button "Next" at bounding box center [473, 351] width 108 height 36
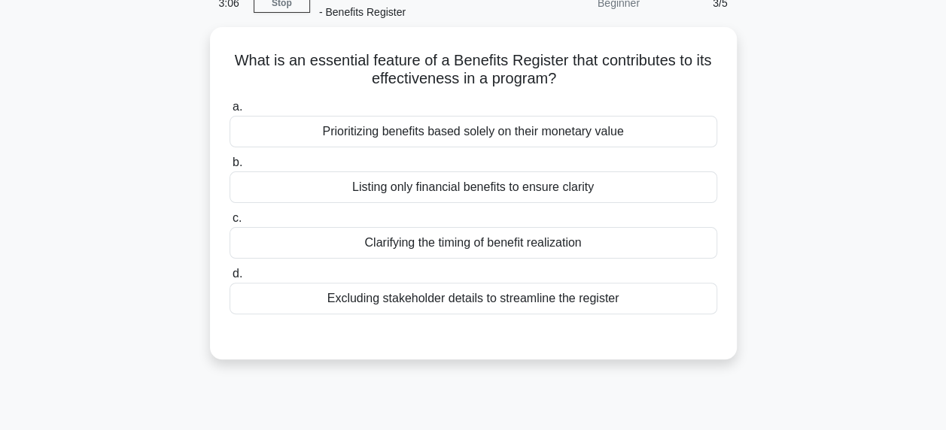
scroll to position [0, 0]
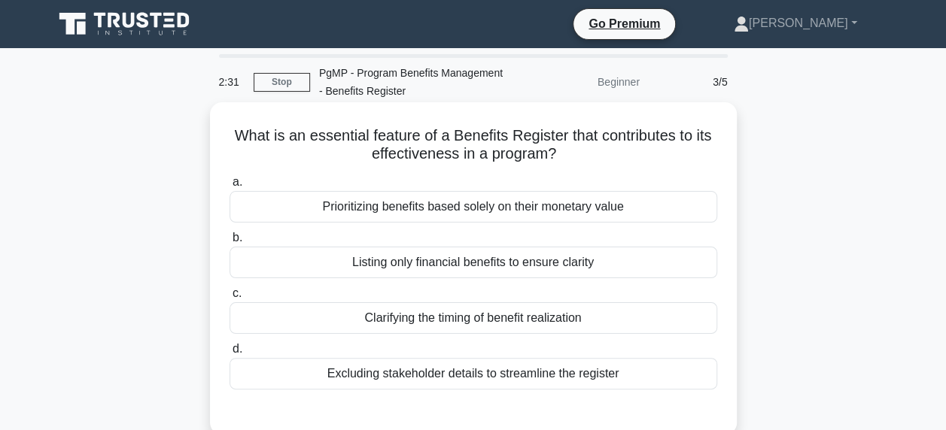
click at [457, 321] on div "Clarifying the timing of benefit realization" at bounding box center [474, 319] width 488 height 32
click at [230, 299] on input "c. Clarifying the timing of benefit realization" at bounding box center [230, 294] width 0 height 10
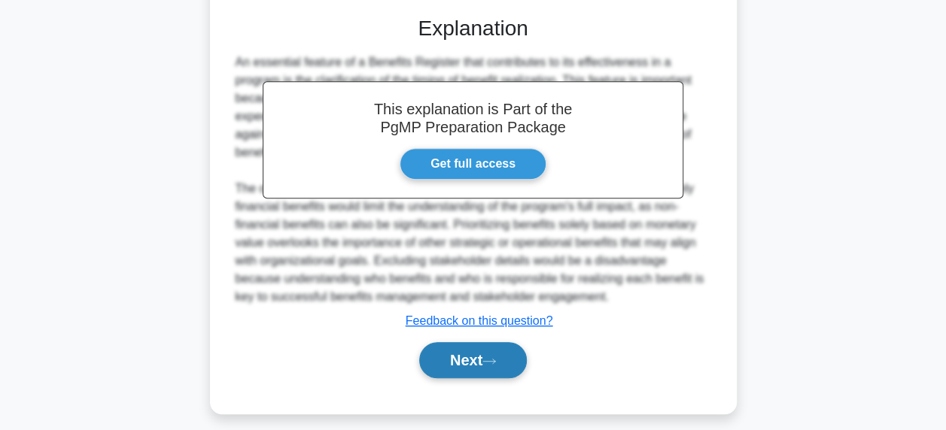
scroll to position [405, 0]
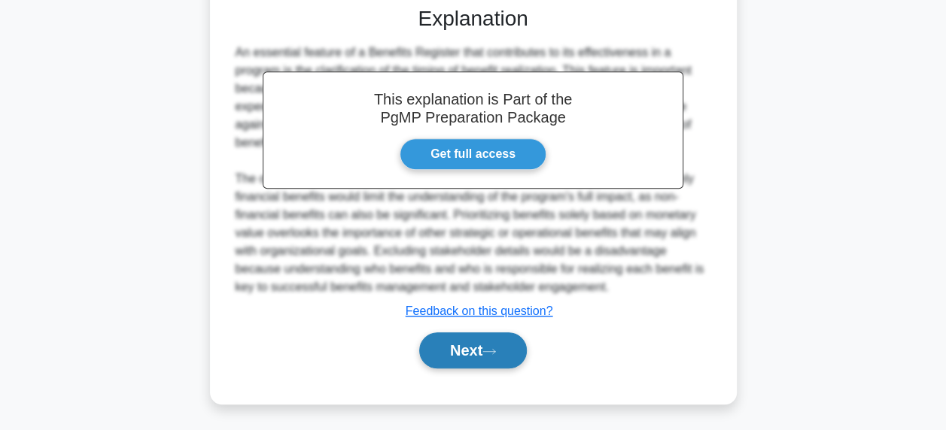
click at [462, 354] on button "Next" at bounding box center [473, 351] width 108 height 36
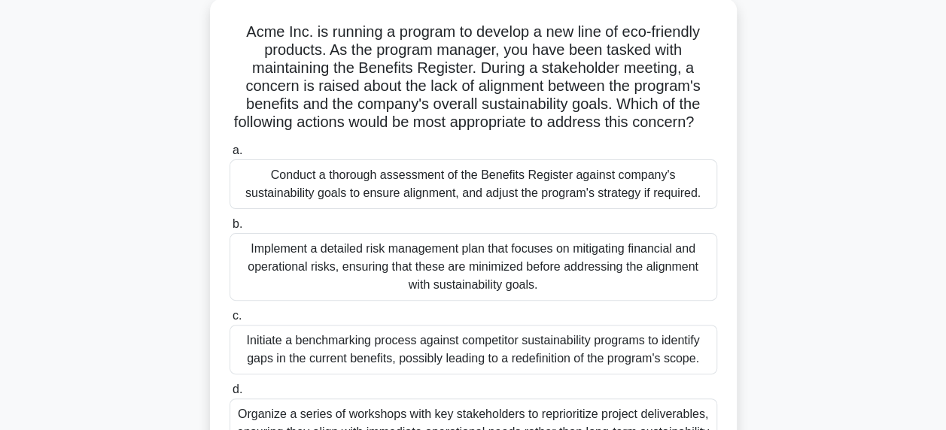
scroll to position [81, 0]
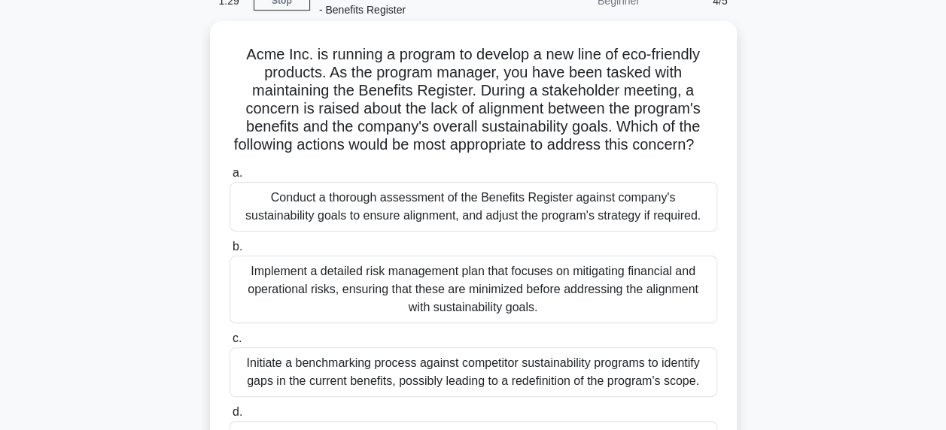
click at [440, 232] on div "Conduct a thorough assessment of the Benefits Register against company's sustai…" at bounding box center [474, 207] width 488 height 50
click at [230, 178] on input "a. Conduct a thorough assessment of the Benefits Register against company's sus…" at bounding box center [230, 174] width 0 height 10
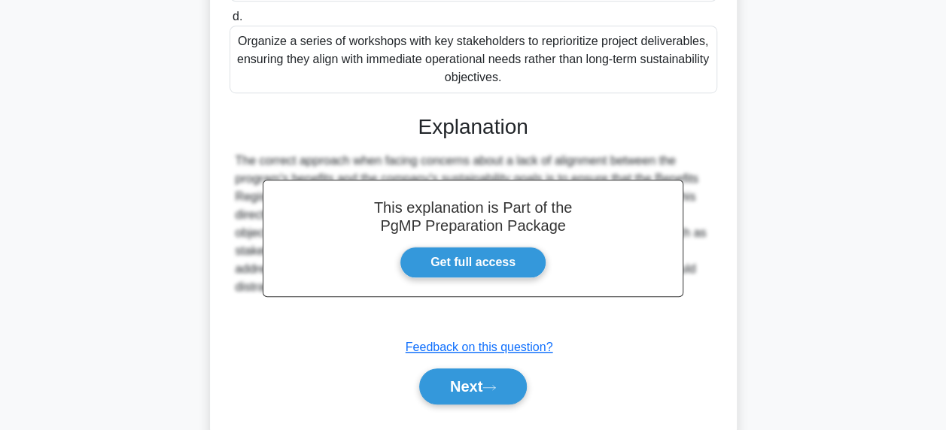
scroll to position [531, 0]
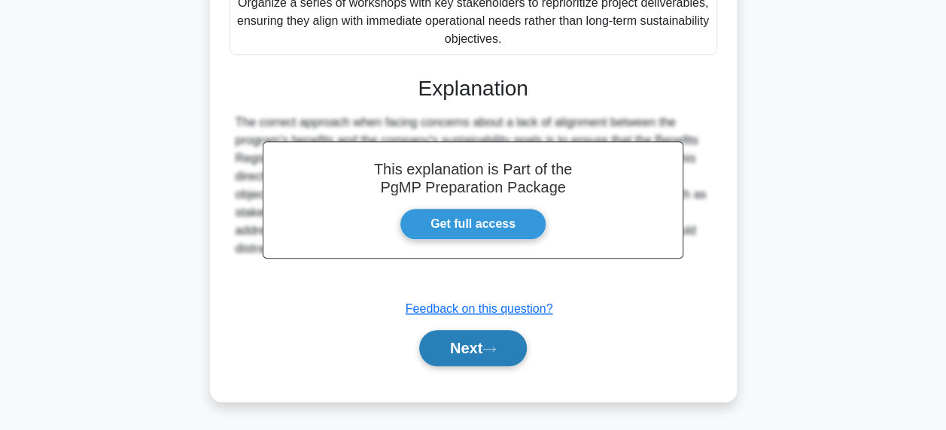
click at [483, 354] on button "Next" at bounding box center [473, 348] width 108 height 36
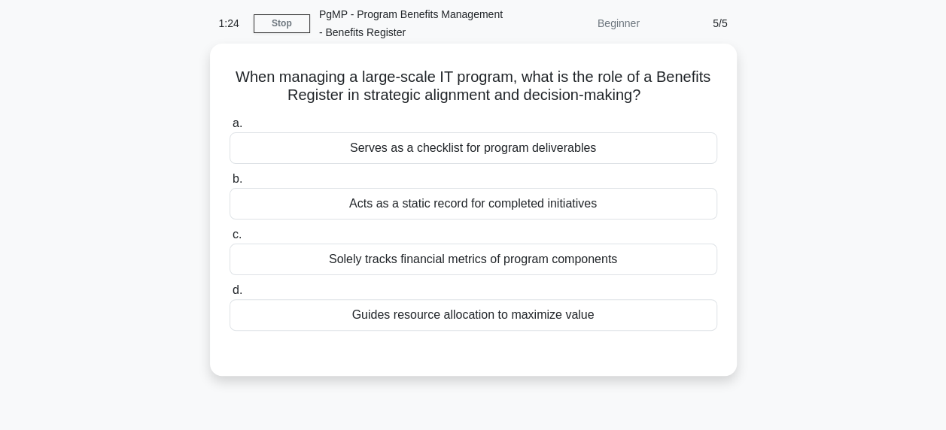
scroll to position [81, 0]
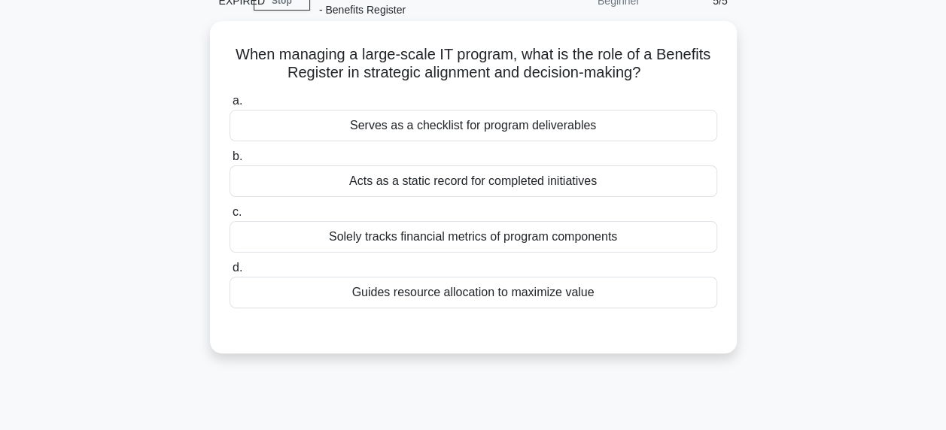
click at [468, 126] on div "Serves as a checklist for program deliverables" at bounding box center [474, 126] width 488 height 32
click at [230, 106] on input "a. Serves as a checklist for program deliverables" at bounding box center [230, 101] width 0 height 10
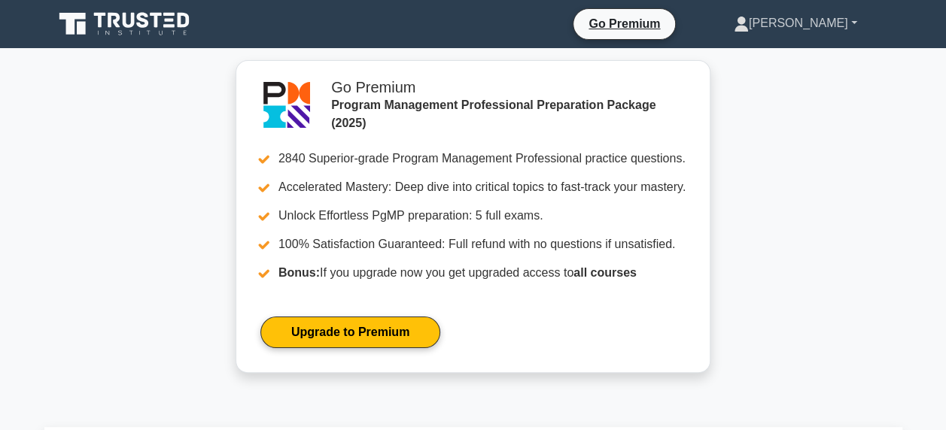
click at [843, 20] on link "[PERSON_NAME]" at bounding box center [796, 23] width 196 height 30
click at [753, 60] on link "Profile" at bounding box center [757, 59] width 119 height 24
